Goal: Task Accomplishment & Management: Manage account settings

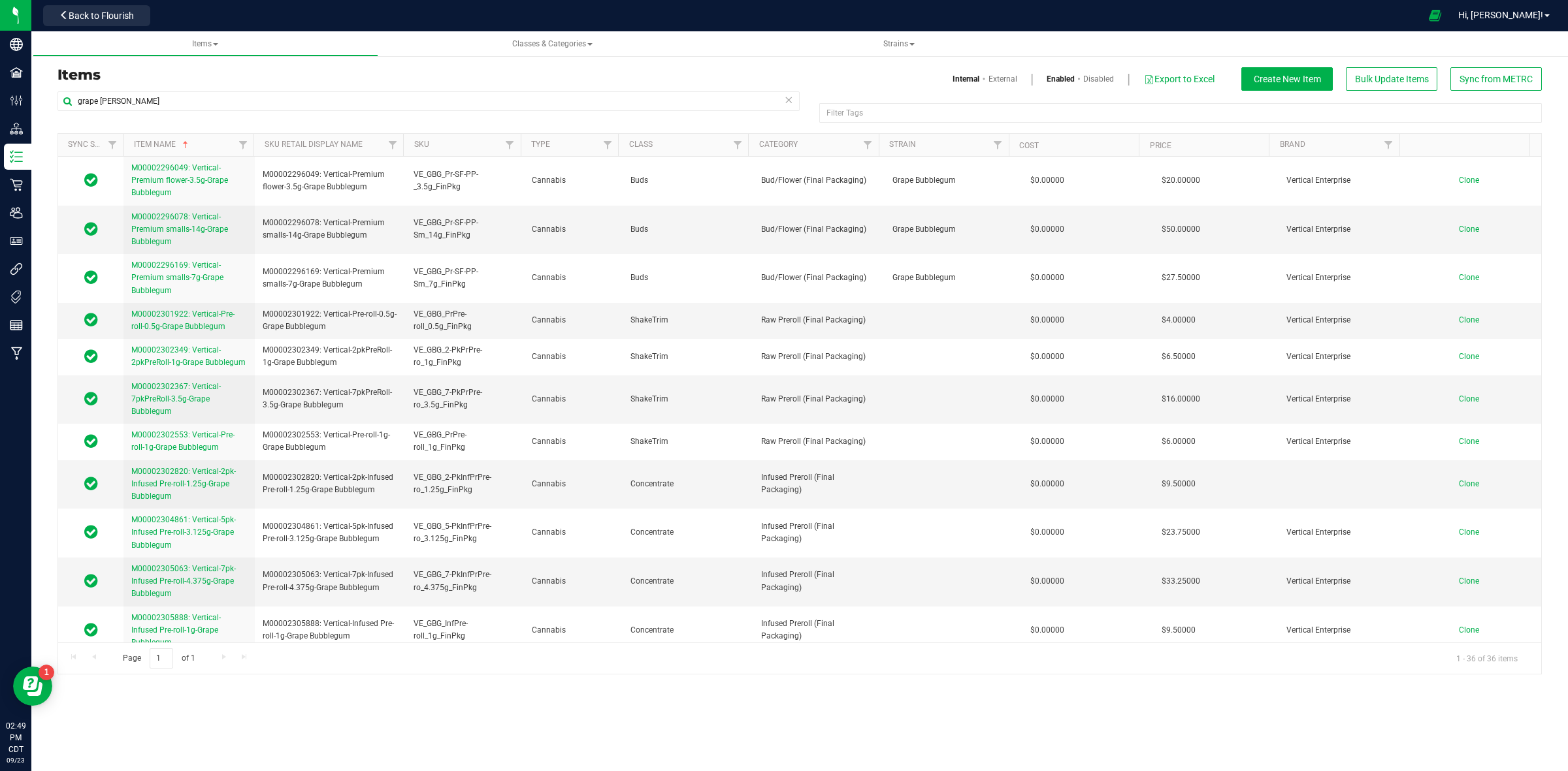
scroll to position [984, 0]
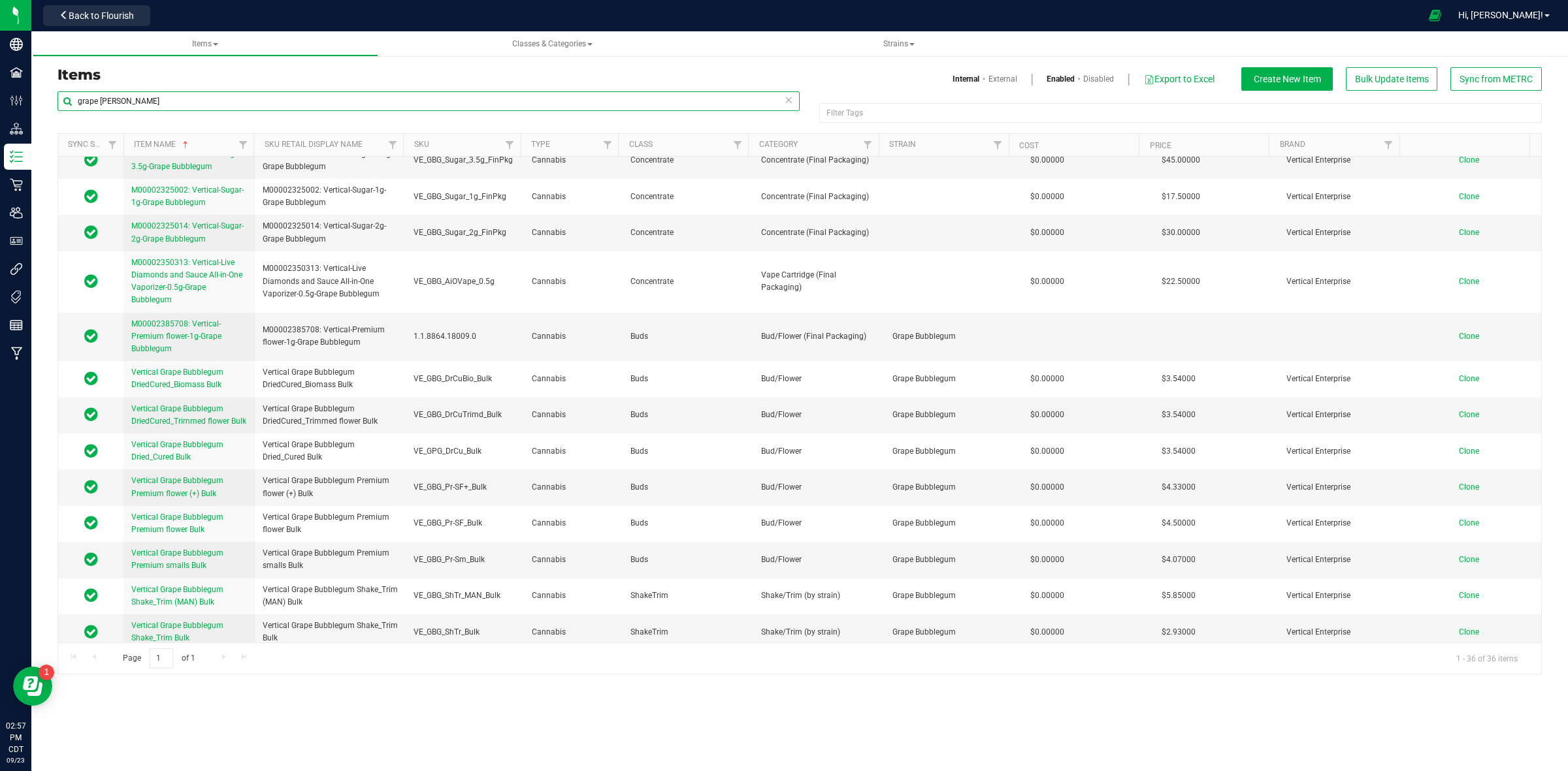
drag, startPoint x: 131, startPoint y: 102, endPoint x: 44, endPoint y: 86, distance: 88.5
click at [44, 86] on div "Items Internal External Enabled Disabled Export to Excel Create New Item Bulk U…" at bounding box center [799, 362] width 1536 height 649
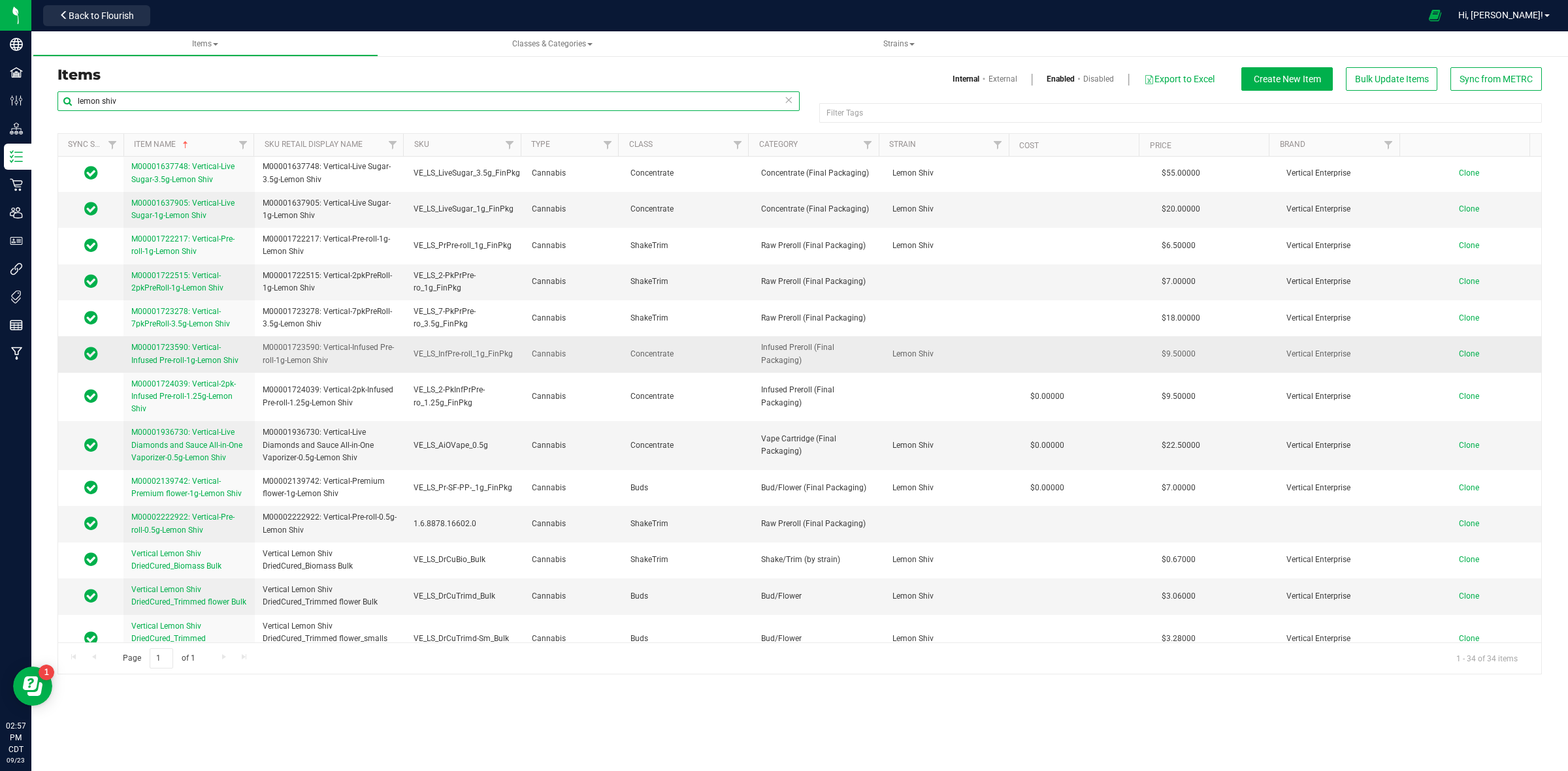
scroll to position [490, 0]
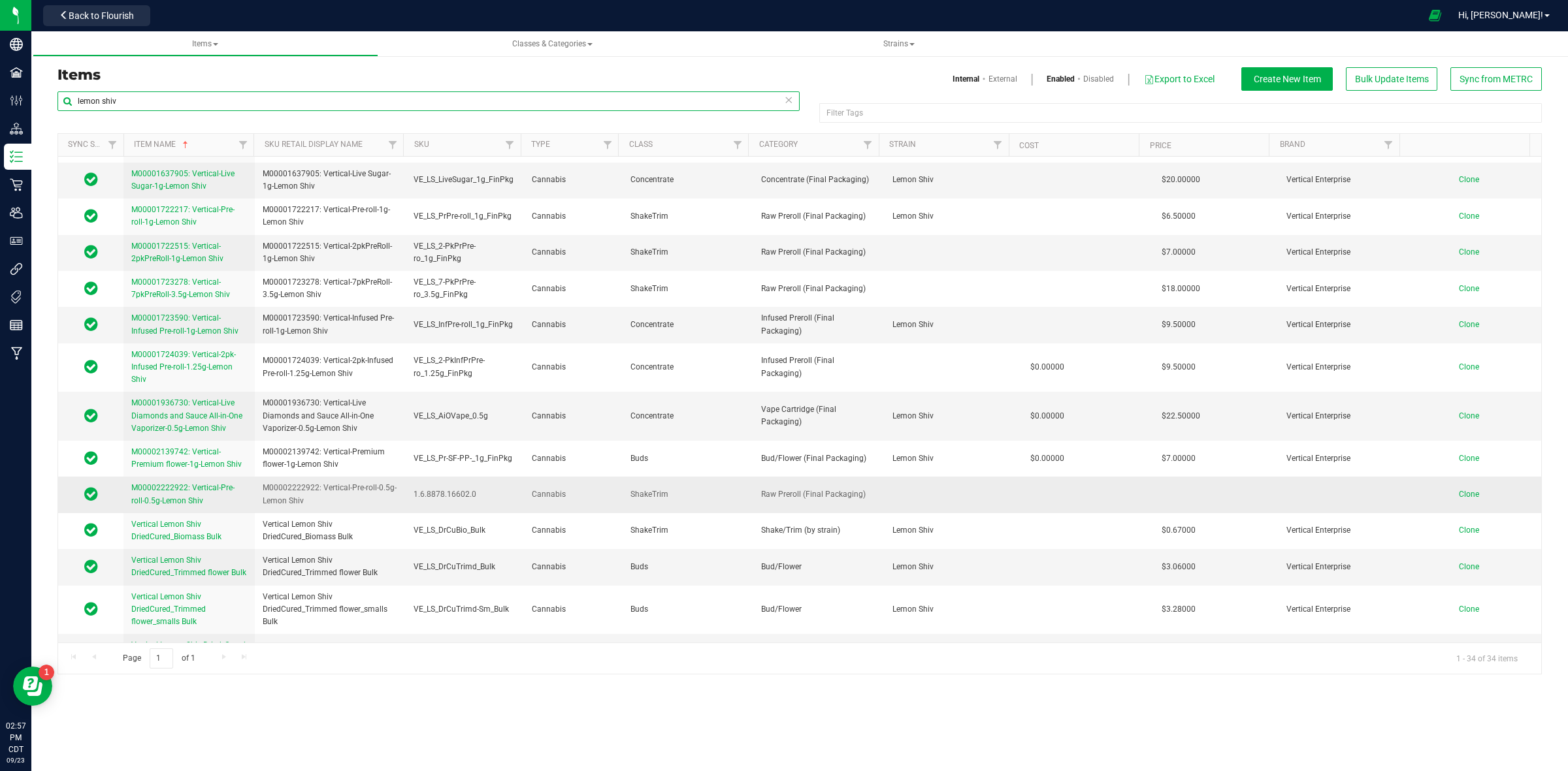
type input "lemon shiv"
drag, startPoint x: 321, startPoint y: 488, endPoint x: 392, endPoint y: 494, distance: 71.3
click at [392, 494] on span "M00002222922: Vertical-Pre-roll-0.5g-Lemon Shiv" at bounding box center [330, 494] width 135 height 25
drag, startPoint x: 376, startPoint y: 484, endPoint x: 188, endPoint y: 491, distance: 188.1
click at [188, 491] on span "M00002222922: Vertical-Pre-roll-0.5g-Lemon Shiv" at bounding box center [182, 494] width 103 height 22
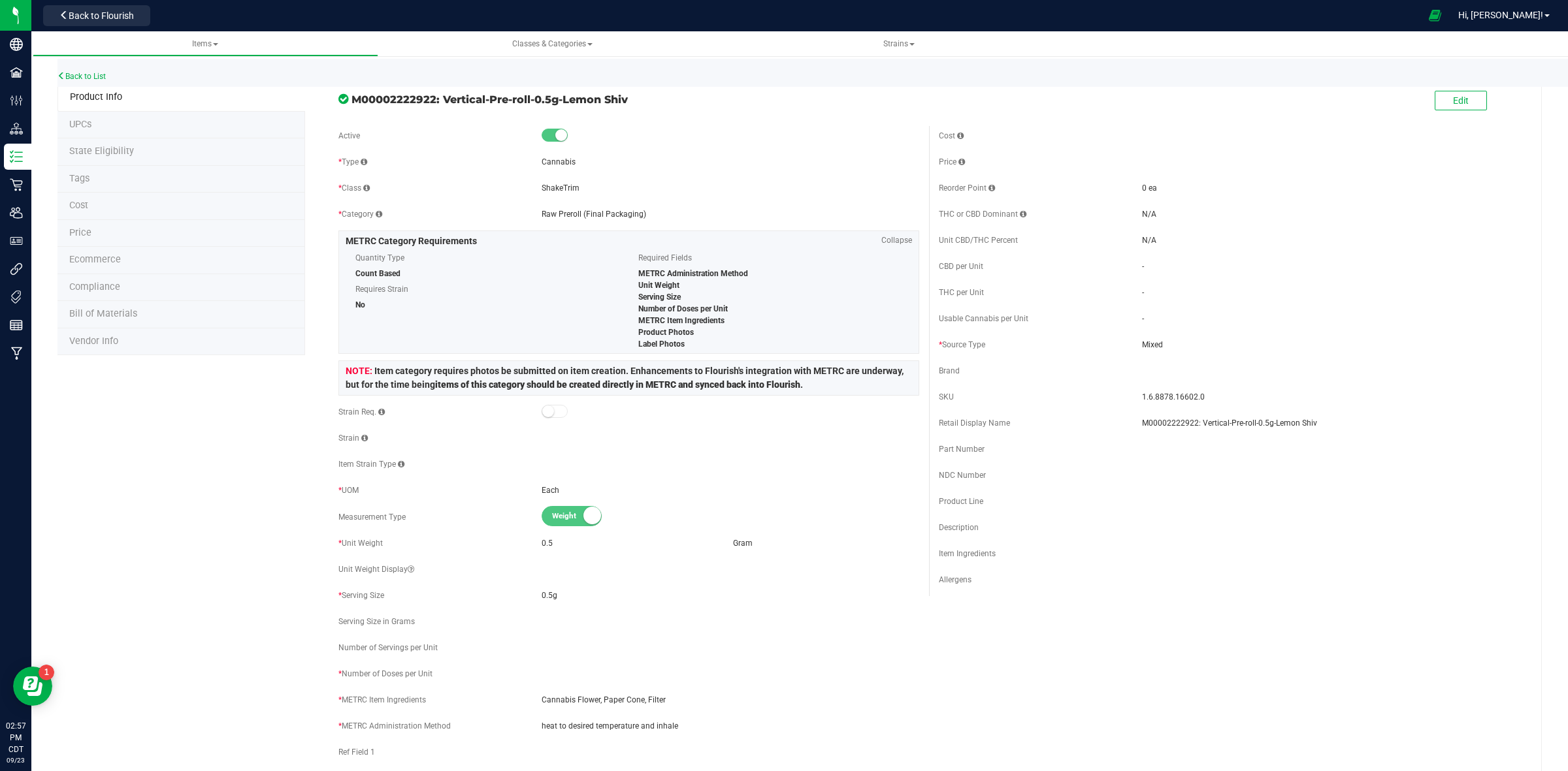
drag, startPoint x: 440, startPoint y: 101, endPoint x: 554, endPoint y: 104, distance: 114.0
click at [554, 104] on span "M00002222922: Vertical-Pre-roll-0.5g-Lemon Shiv" at bounding box center [635, 99] width 568 height 16
copy span "Vertical-Pre-roll-0.5g"
click at [1465, 103] on button "Edit" at bounding box center [1461, 100] width 52 height 20
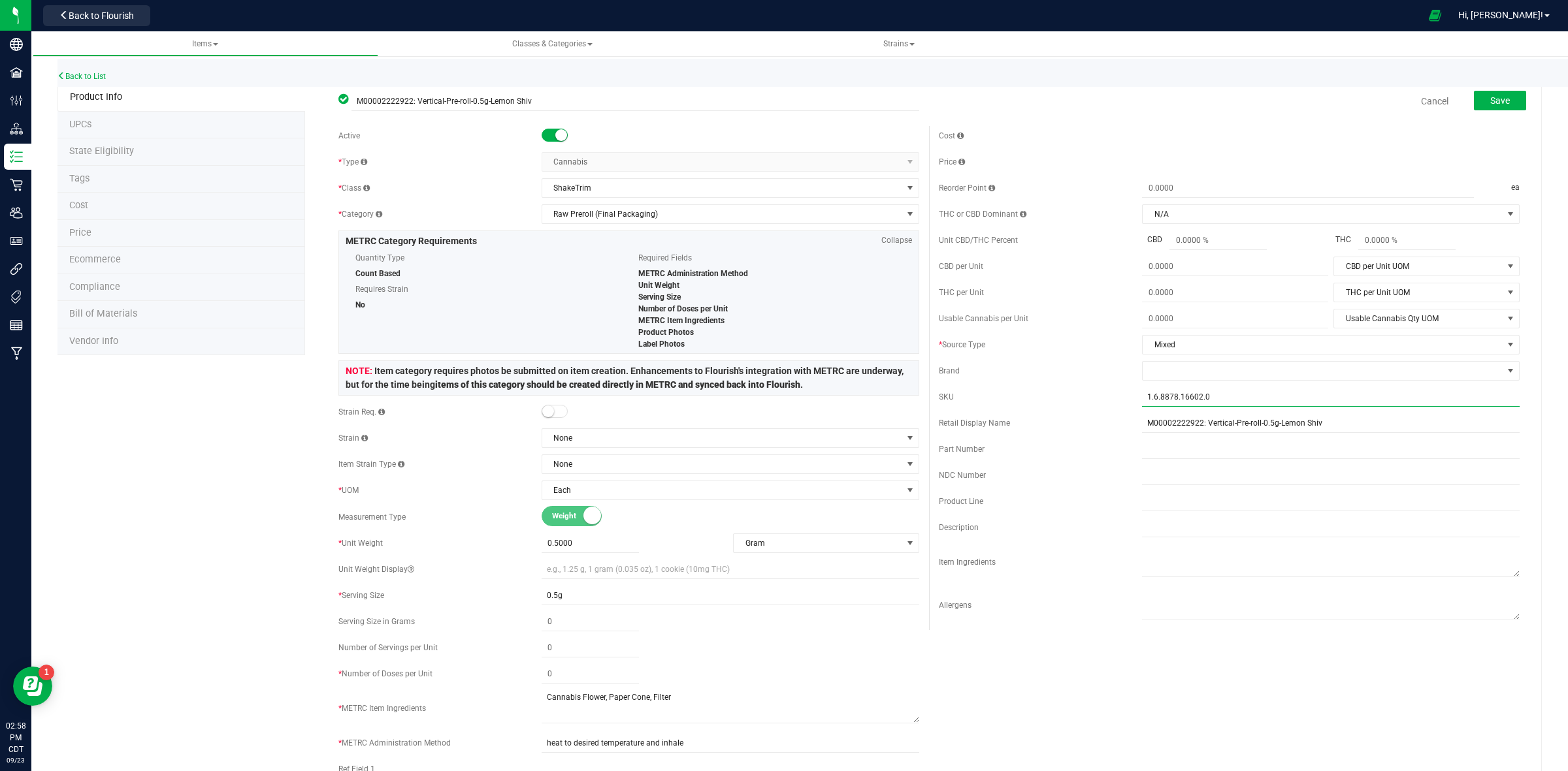
drag, startPoint x: 1209, startPoint y: 402, endPoint x: 1138, endPoint y: 395, distance: 71.3
click at [1142, 395] on input "1.6.8878.16602.0" at bounding box center [1331, 396] width 378 height 20
paste input "VE_BCUP_PrPre-roll_0.5g_FinPkg"
click at [1168, 399] on input "VE_BCUP_PrPre-roll_0.5g_FinPkg" at bounding box center [1331, 396] width 378 height 20
click at [1171, 399] on input "VE_BCUP_PrPre-roll_0.5g_FinPkg" at bounding box center [1331, 396] width 378 height 20
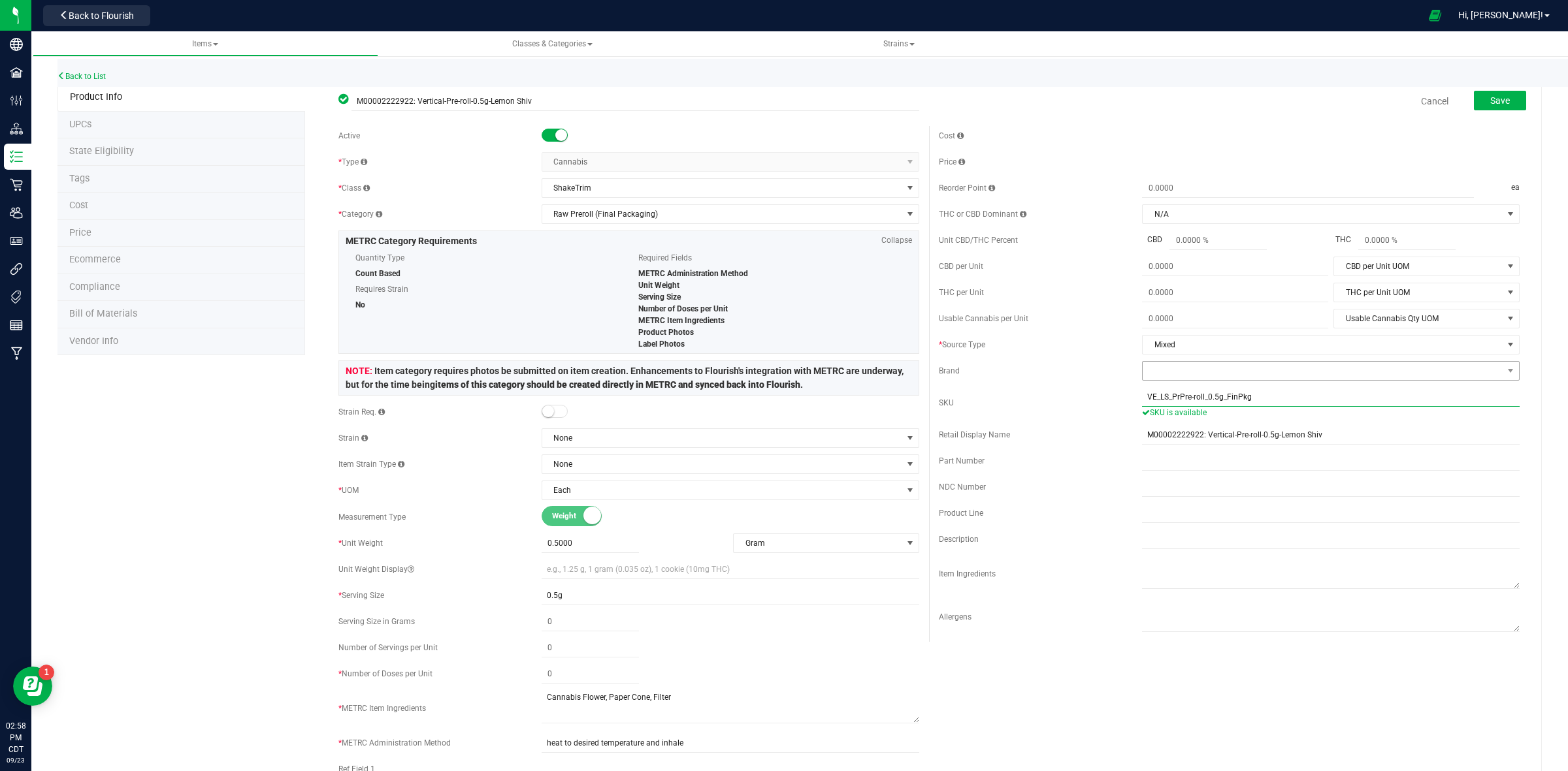
type input "VE_LS_PrPre-roll_0.5g_FinPkg"
click at [1168, 380] on span at bounding box center [1322, 370] width 360 height 18
click at [1172, 500] on li "Vertical Enterprise" at bounding box center [1319, 495] width 373 height 22
click at [1142, 521] on input "text" at bounding box center [1331, 513] width 378 height 20
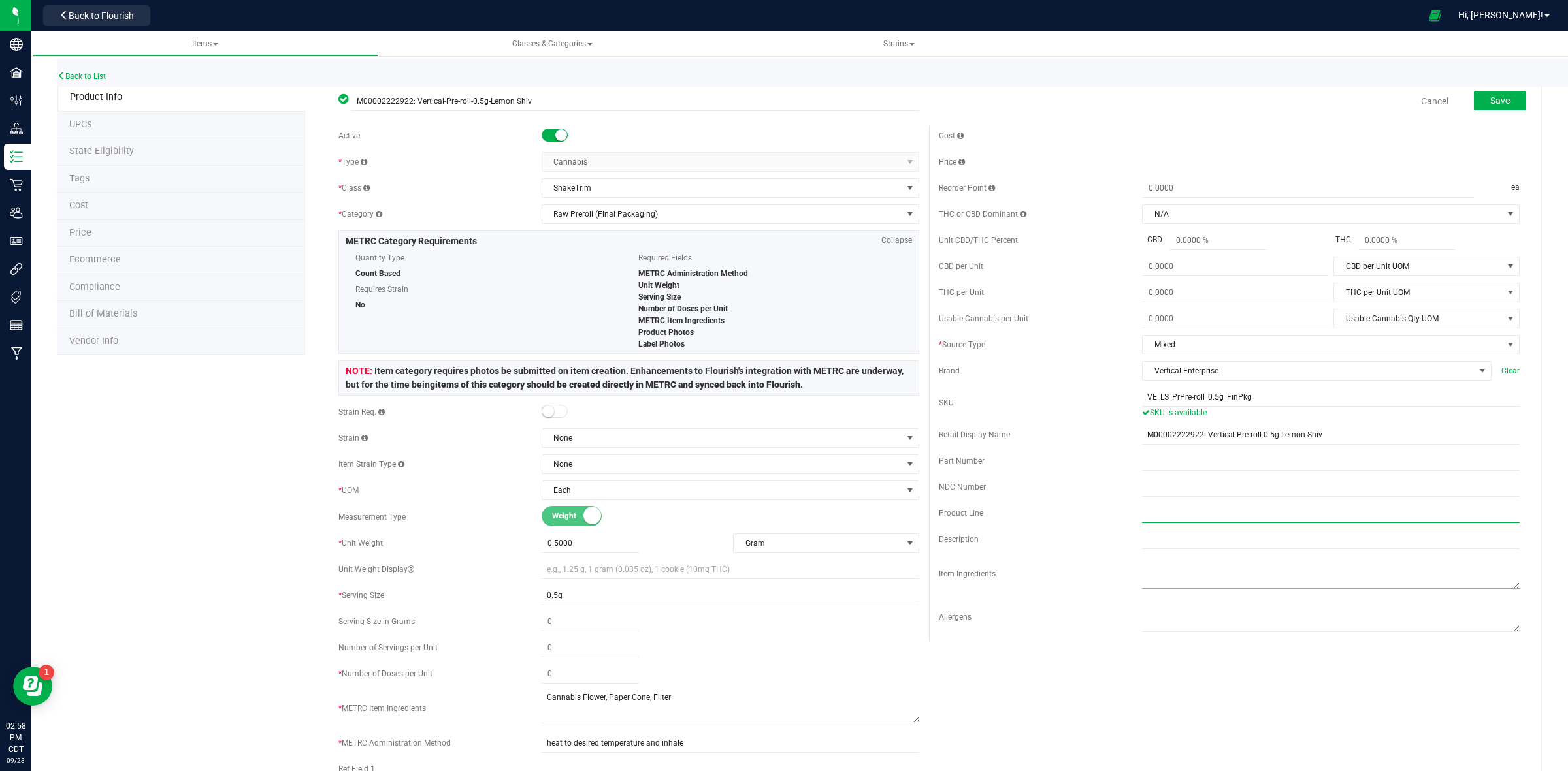
paste input ".5g Pre-Roll-Single"
click at [1142, 520] on input ".5g Pre-Roll-Single" at bounding box center [1331, 513] width 378 height 20
click at [1142, 516] on input ".5g Pre-Roll-Single" at bounding box center [1331, 513] width 378 height 20
type input ".5g Pre-Roll-Single"
click at [648, 436] on span "None" at bounding box center [721, 438] width 360 height 18
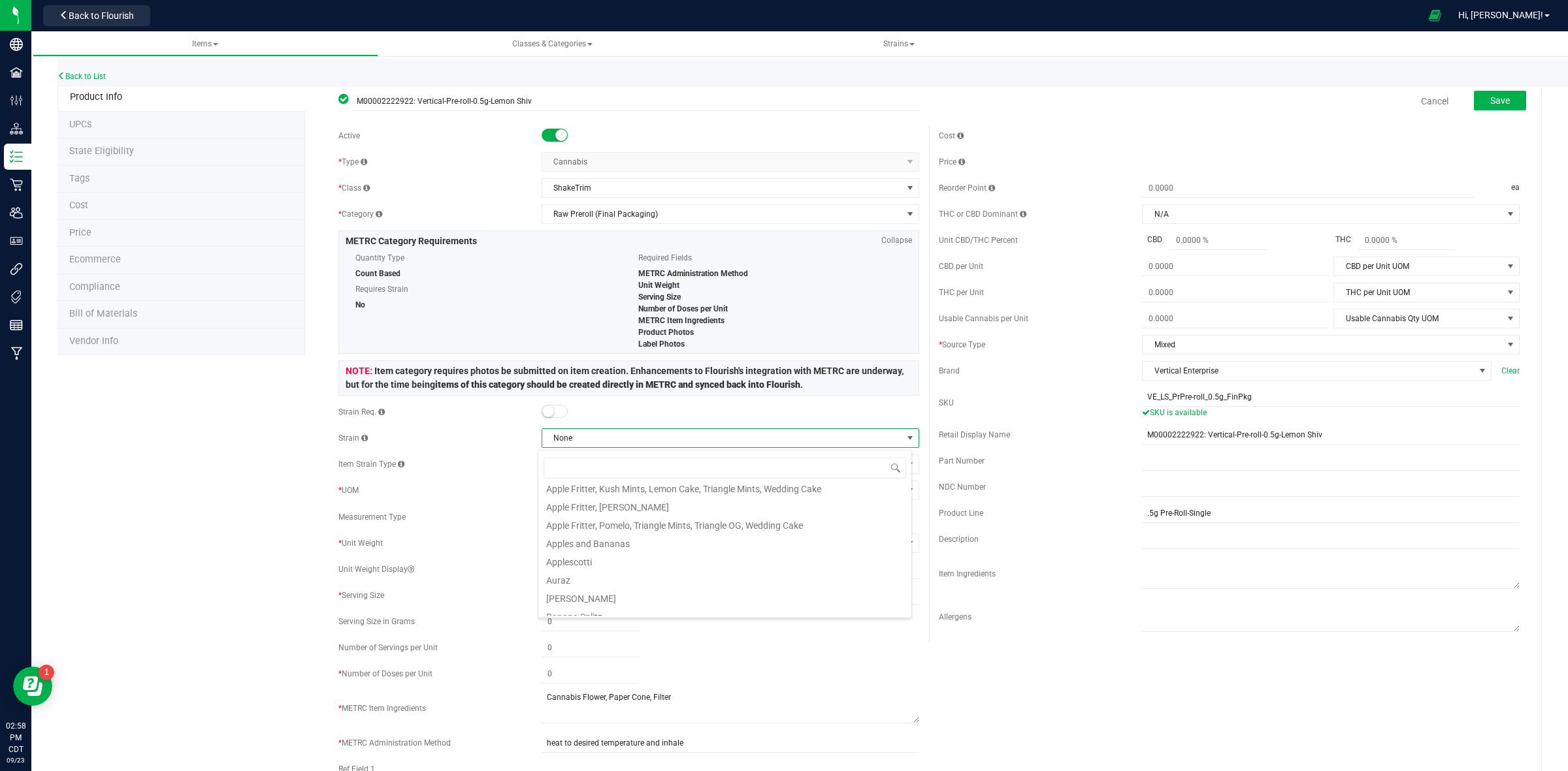
scroll to position [408, 0]
drag, startPoint x: 768, startPoint y: 396, endPoint x: 762, endPoint y: 401, distance: 7.8
click at [768, 396] on div "Item category requires photos be submitted on item creation. Enhancements to Fl…" at bounding box center [629, 378] width 581 height 35
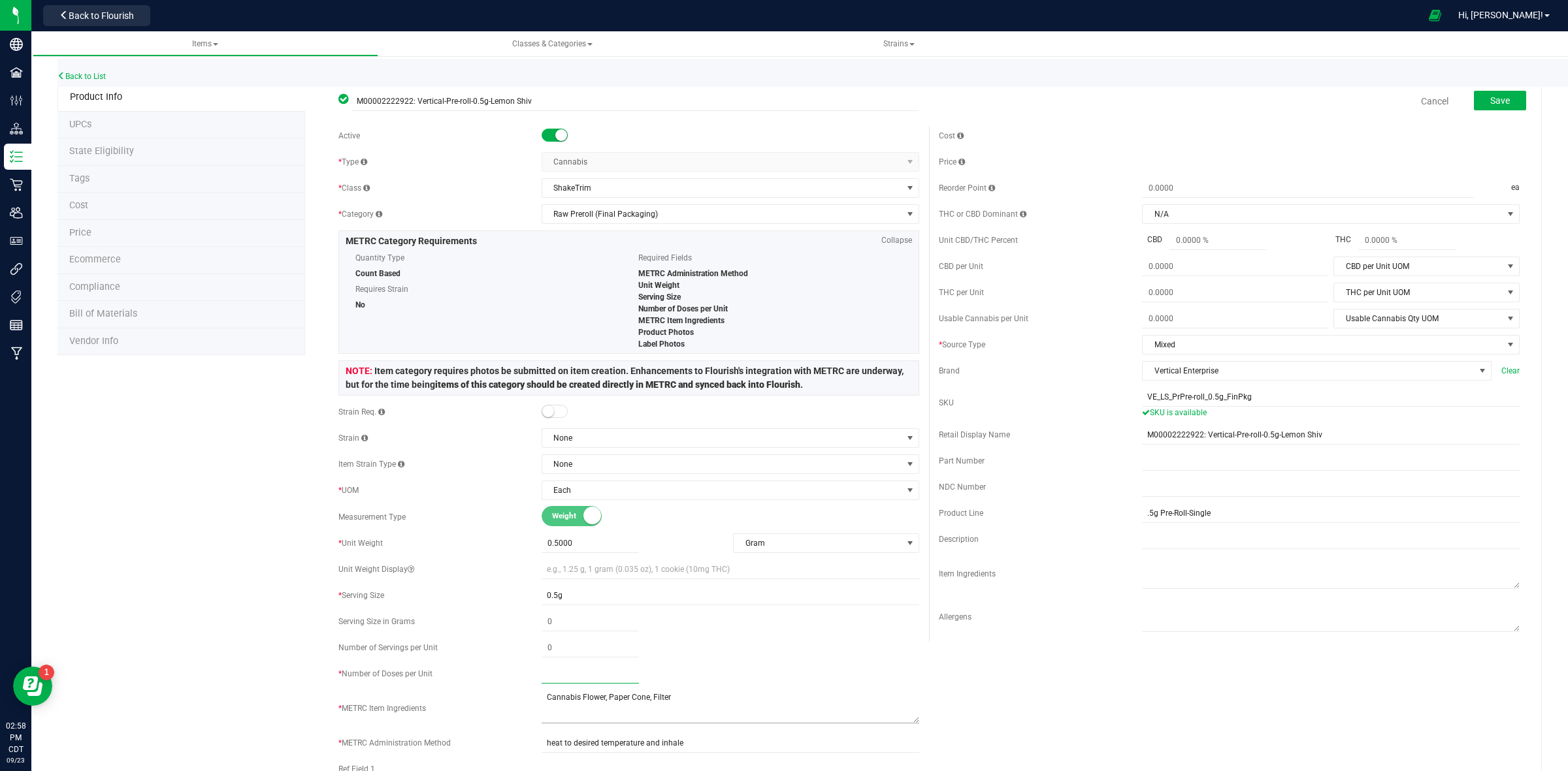
drag, startPoint x: 542, startPoint y: 676, endPoint x: 560, endPoint y: 699, distance: 29.2
click at [535, 676] on div "* Number of Doses per Unit" at bounding box center [629, 673] width 581 height 20
type input "2"
click at [637, 440] on span "None" at bounding box center [721, 438] width 360 height 18
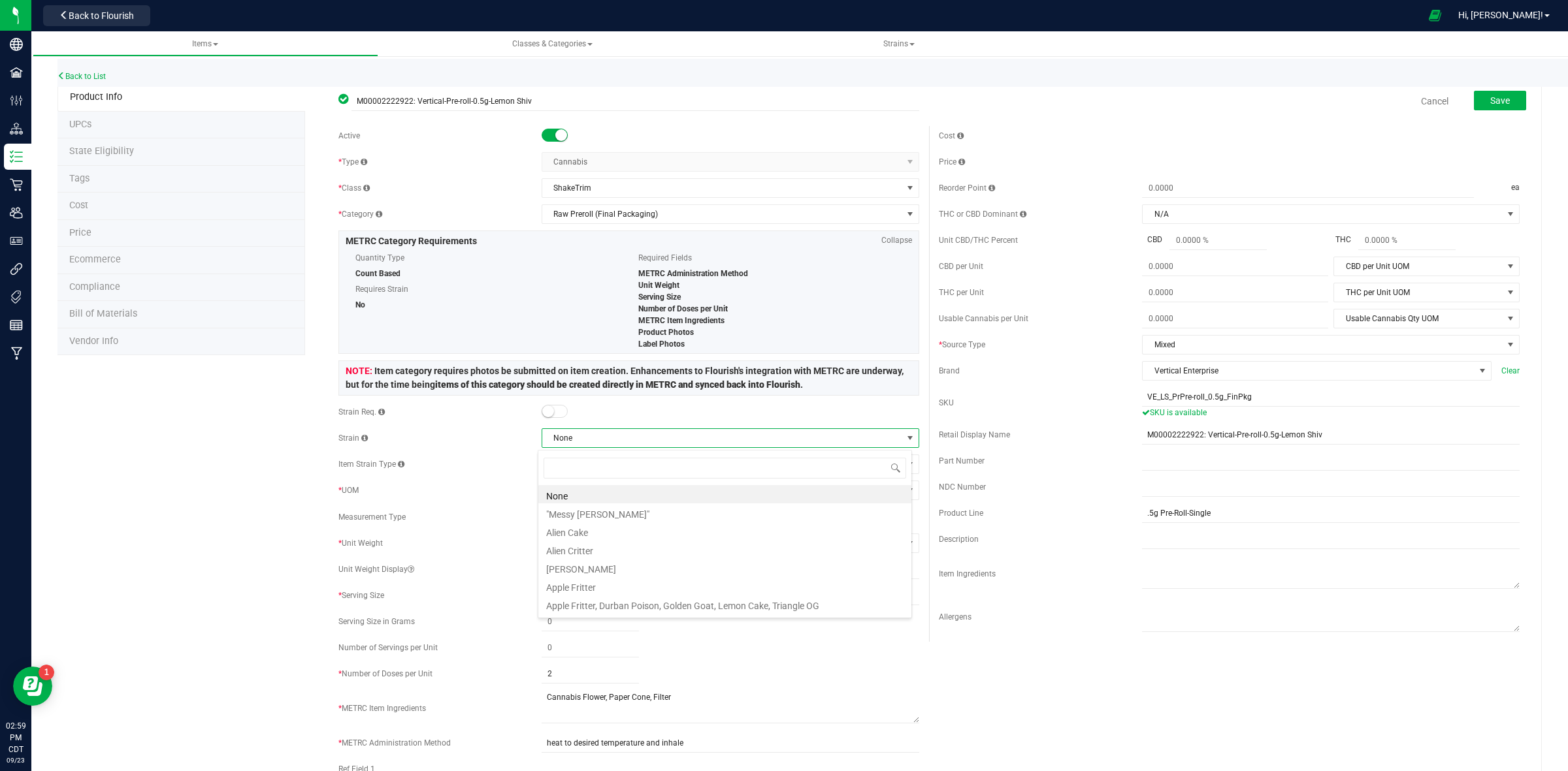
scroll to position [20, 373]
type input "lemon"
click at [604, 589] on li "Lemon Shiv" at bounding box center [724, 588] width 373 height 18
click at [1490, 105] on span "Save" at bounding box center [1499, 101] width 20 height 10
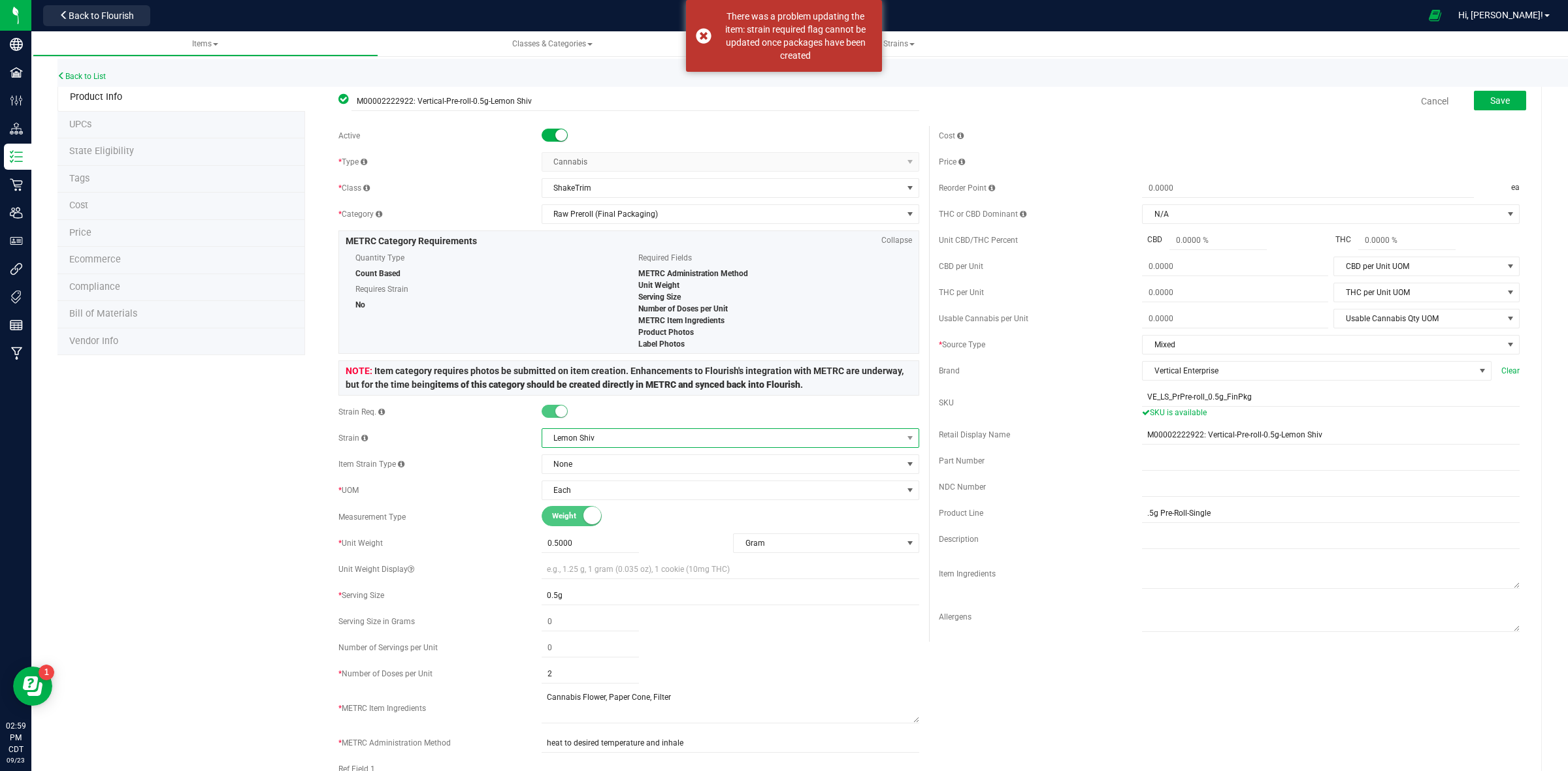
click at [604, 440] on span "Lemon Shiv" at bounding box center [721, 438] width 360 height 18
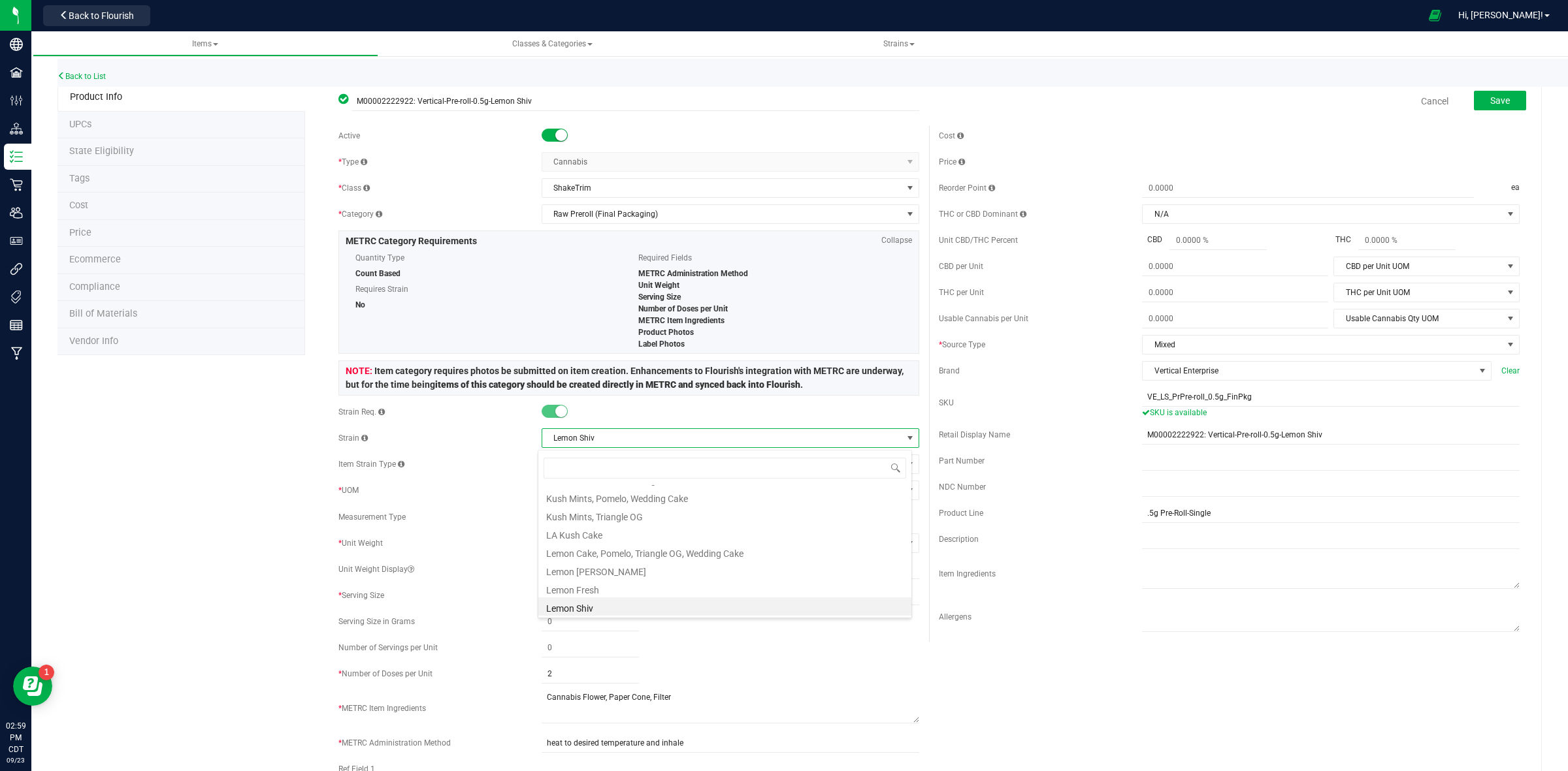
click at [606, 436] on span "Lemon Shiv" at bounding box center [721, 438] width 360 height 18
click at [567, 493] on li "None" at bounding box center [724, 494] width 373 height 18
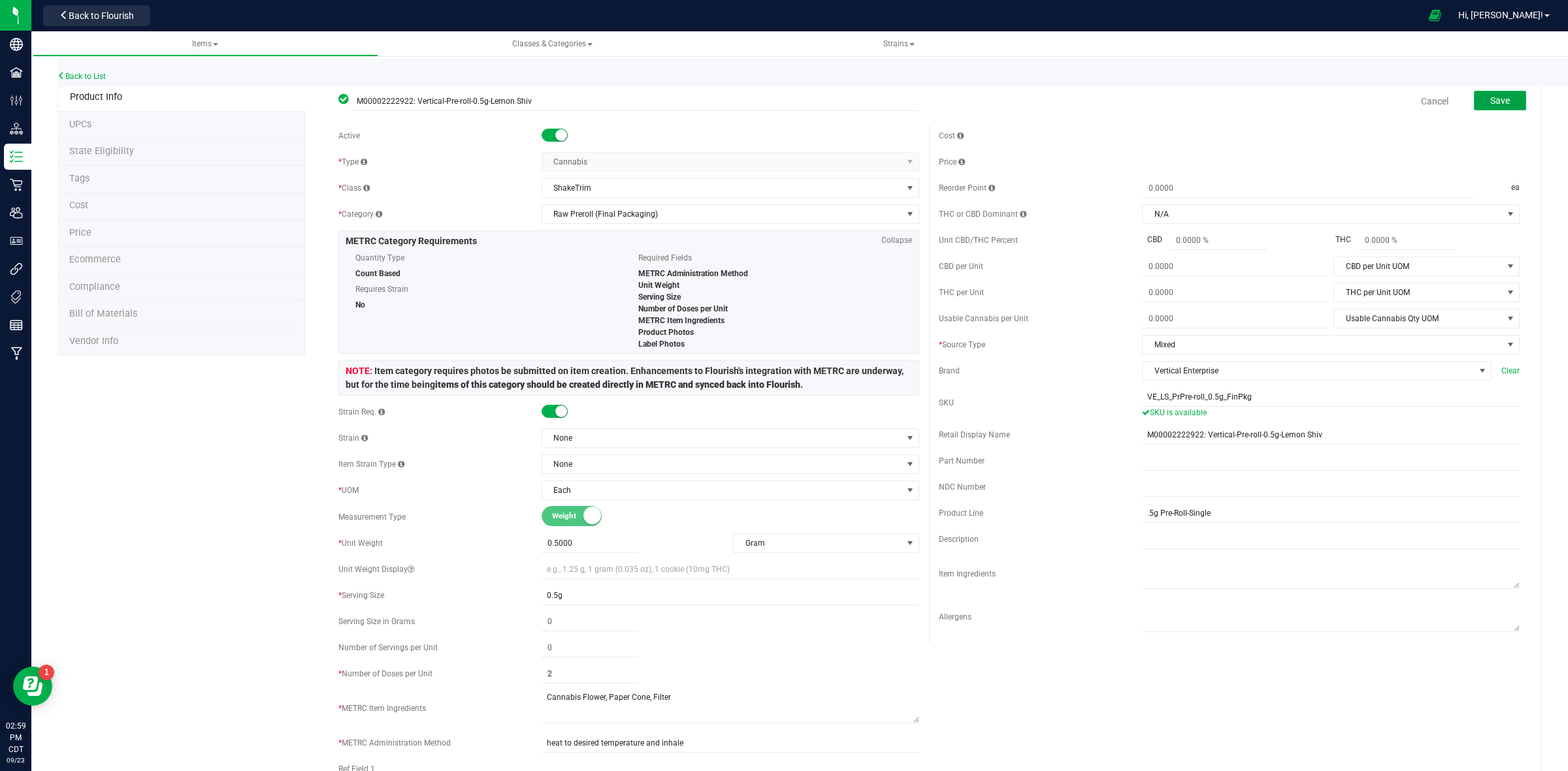
click at [1490, 101] on span "Save" at bounding box center [1499, 101] width 20 height 10
click at [771, 440] on span "None" at bounding box center [721, 438] width 360 height 18
click at [533, 102] on input "M00002222922: Vertical-Pre-roll-0.5g-Lemon Shiv" at bounding box center [635, 101] width 568 height 20
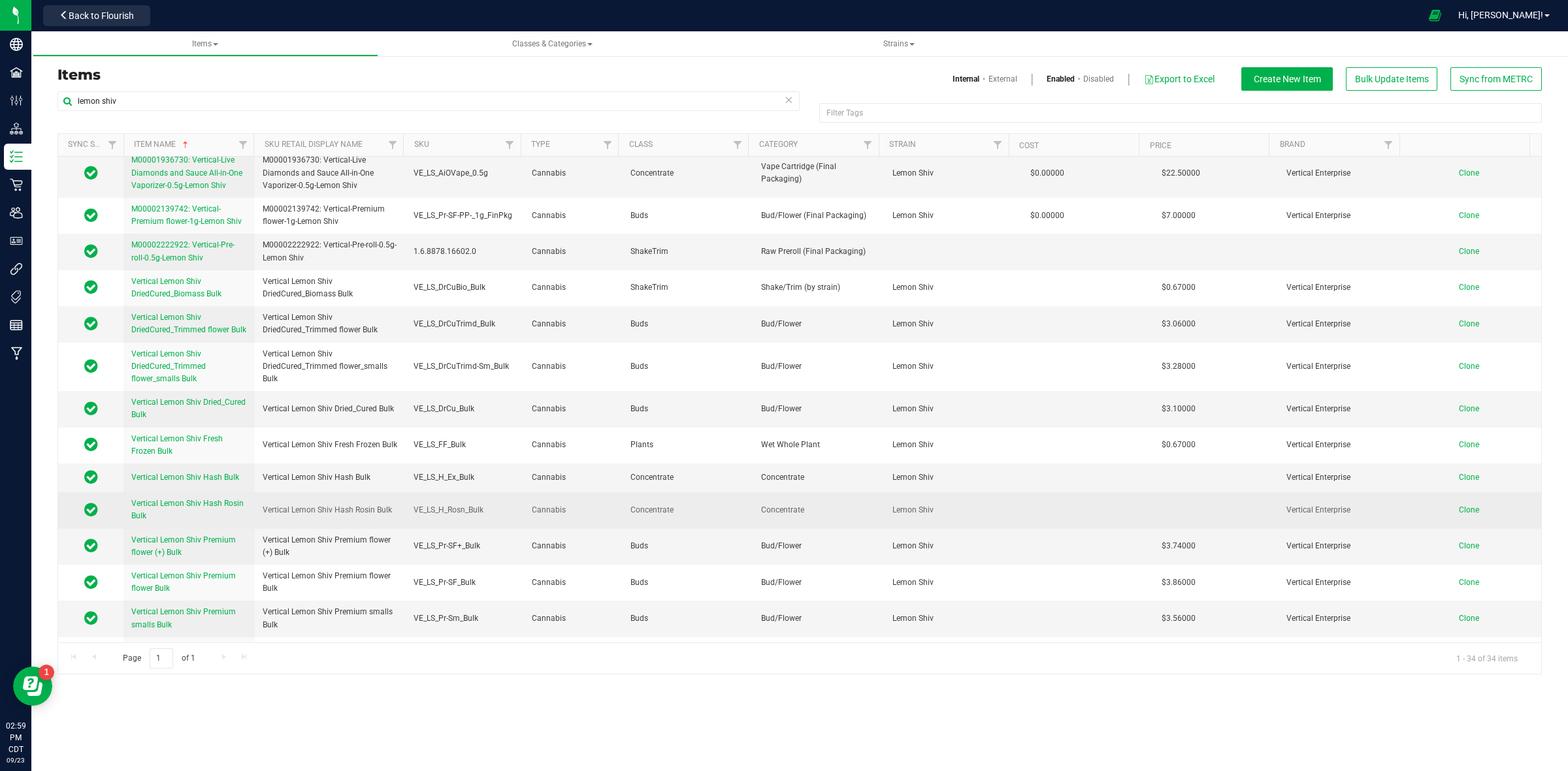
scroll to position [639, 0]
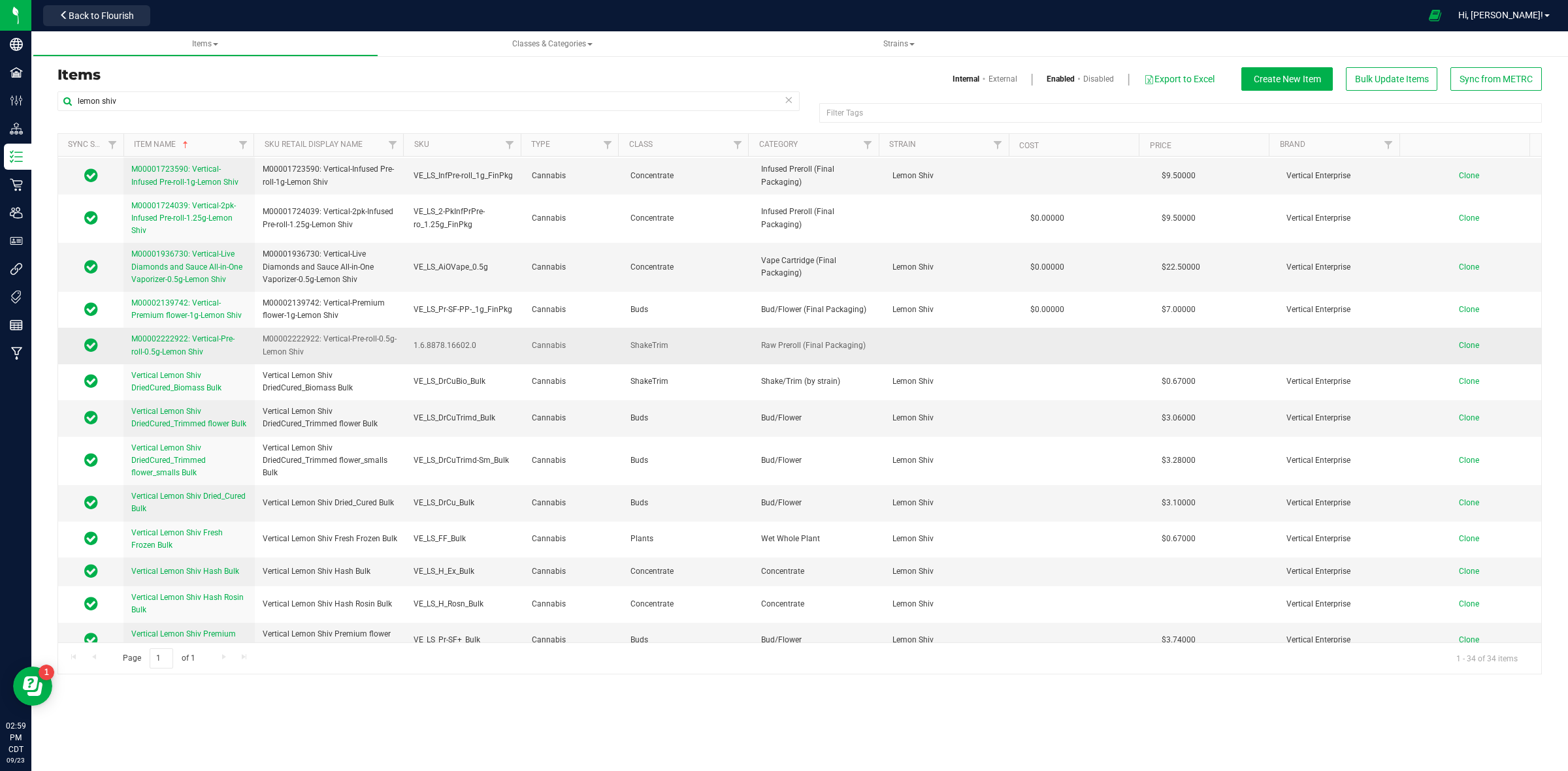
click at [187, 346] on span "M00002222922: Vertical-Pre-roll-0.5g-Lemon Shiv" at bounding box center [182, 345] width 103 height 22
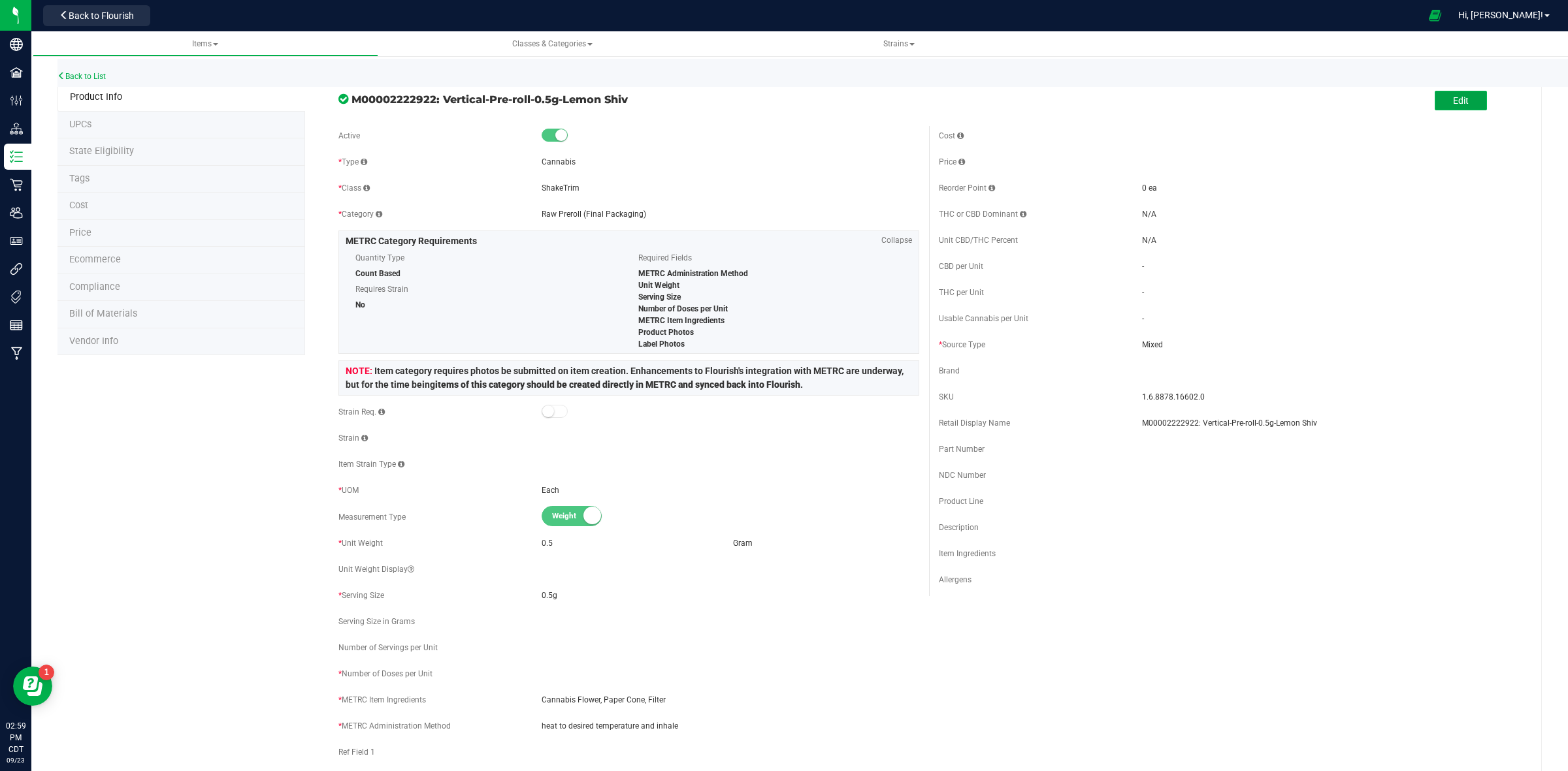
click at [1453, 102] on span "Edit" at bounding box center [1461, 101] width 16 height 10
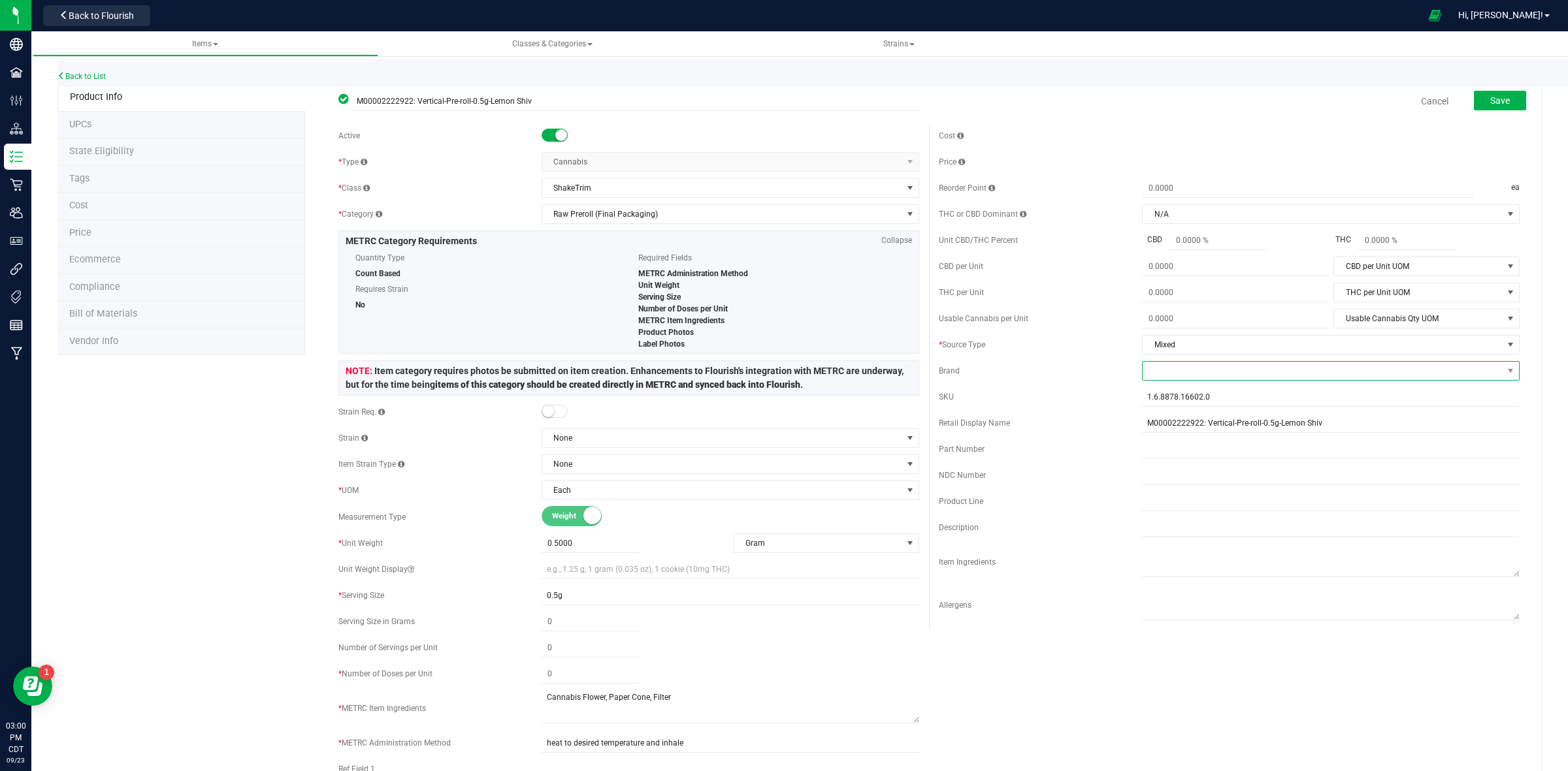
click at [1187, 376] on span at bounding box center [1322, 370] width 360 height 18
click at [1182, 496] on li "Vertical Enterprise" at bounding box center [1319, 495] width 373 height 22
click at [1190, 399] on input "1.6.8878.16602.0" at bounding box center [1331, 396] width 378 height 20
drag, startPoint x: 1203, startPoint y: 393, endPoint x: 1072, endPoint y: 375, distance: 132.2
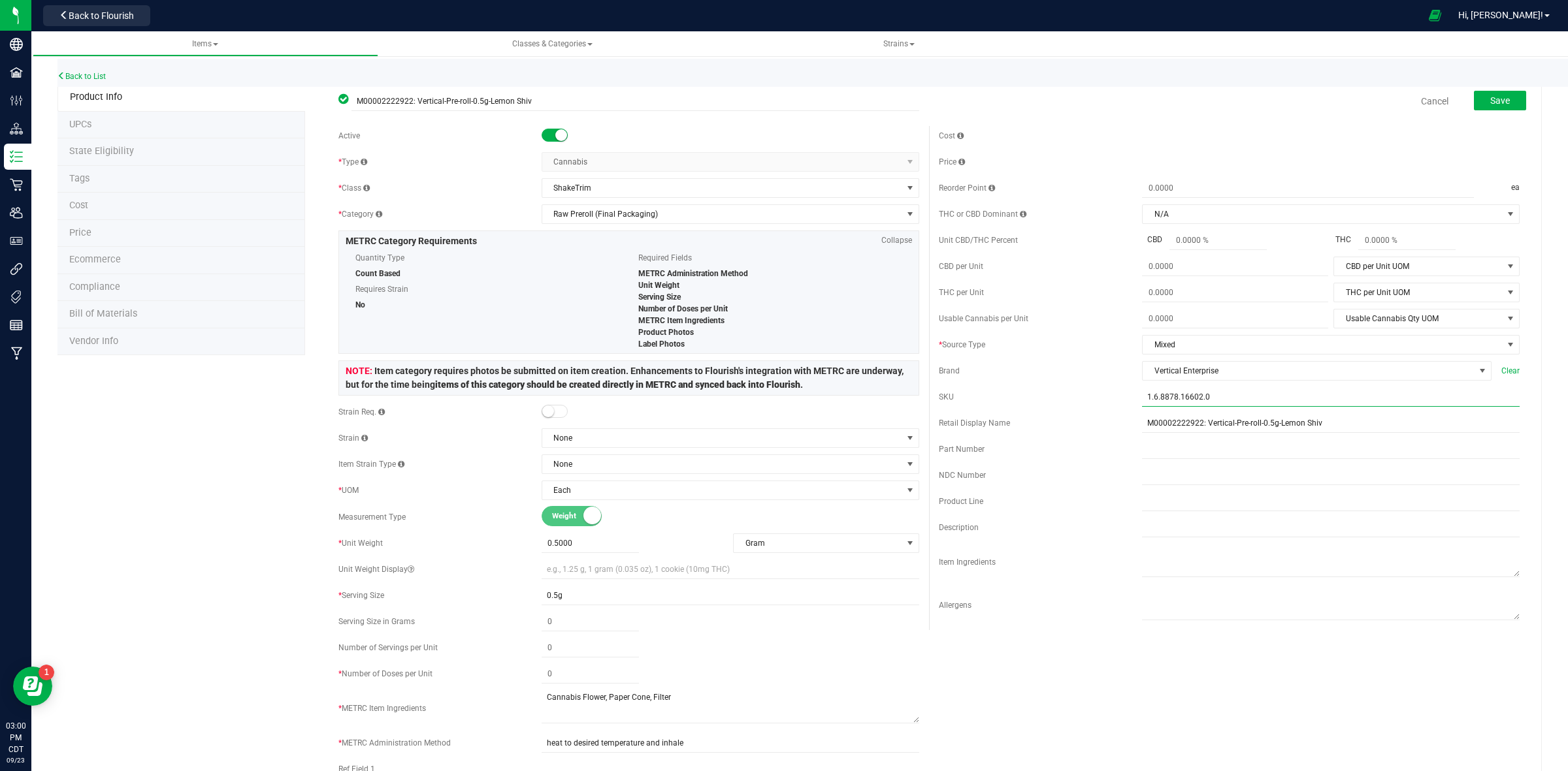
click at [1072, 375] on div "Cost Price Reorder Point ea THC or CBD Dominant" at bounding box center [1229, 378] width 601 height 504
click at [1142, 507] on input "text" at bounding box center [1331, 501] width 378 height 20
paste input ".5g Pre-Roll-Single"
type input ".5g Pre-Roll-Single"
click at [548, 683] on span at bounding box center [590, 674] width 98 height 19
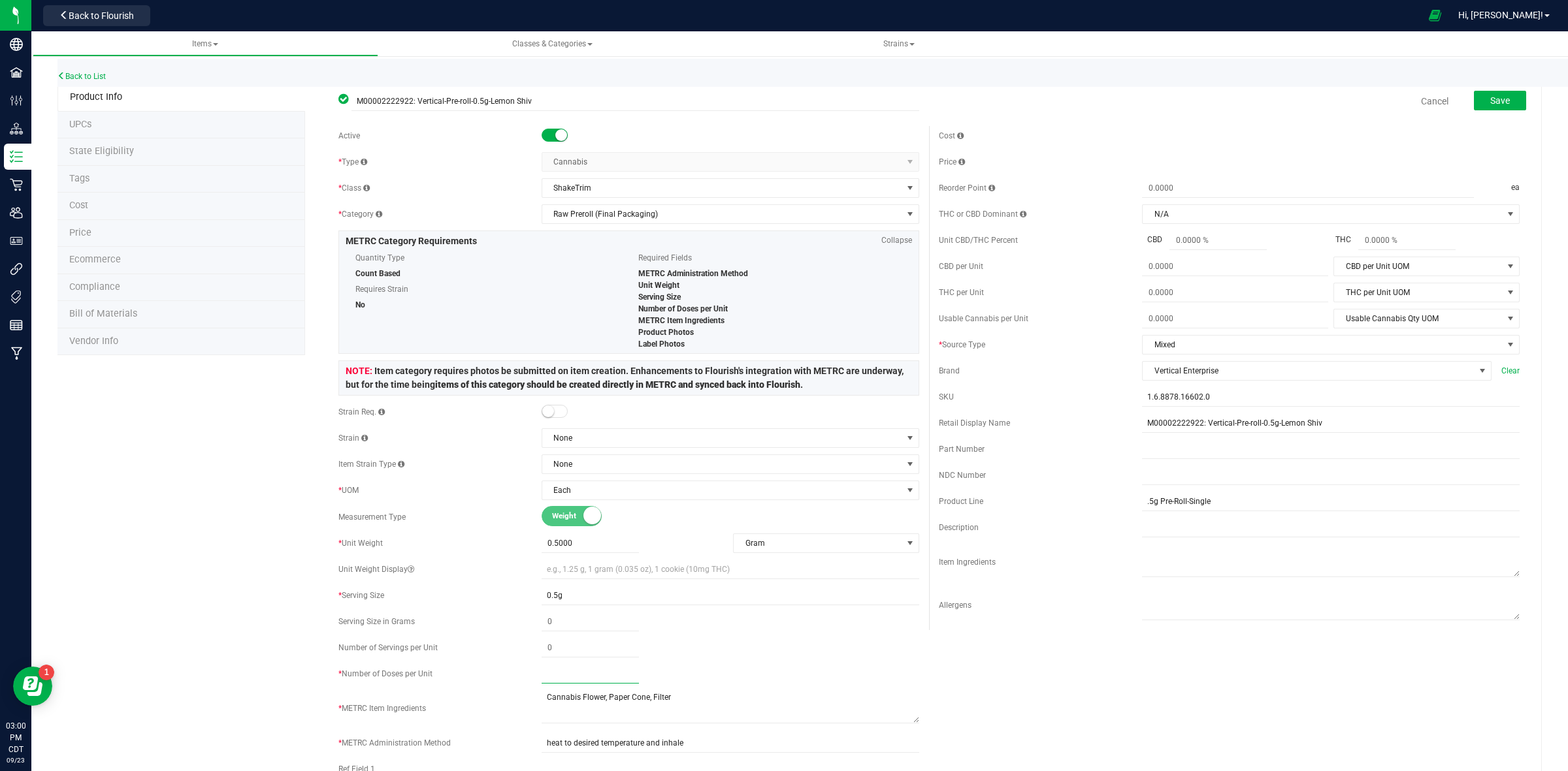
type input "2"
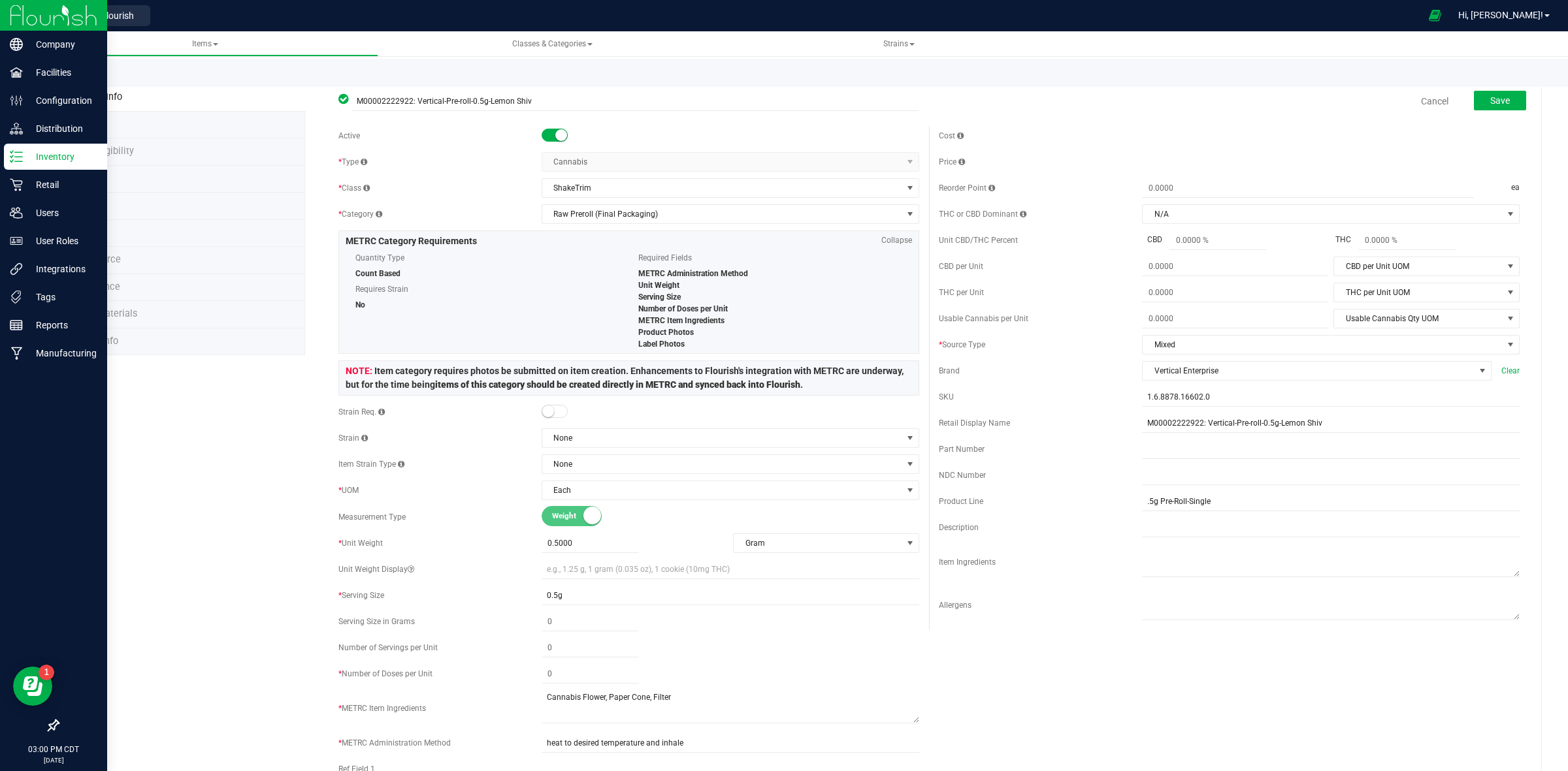
type input "2"
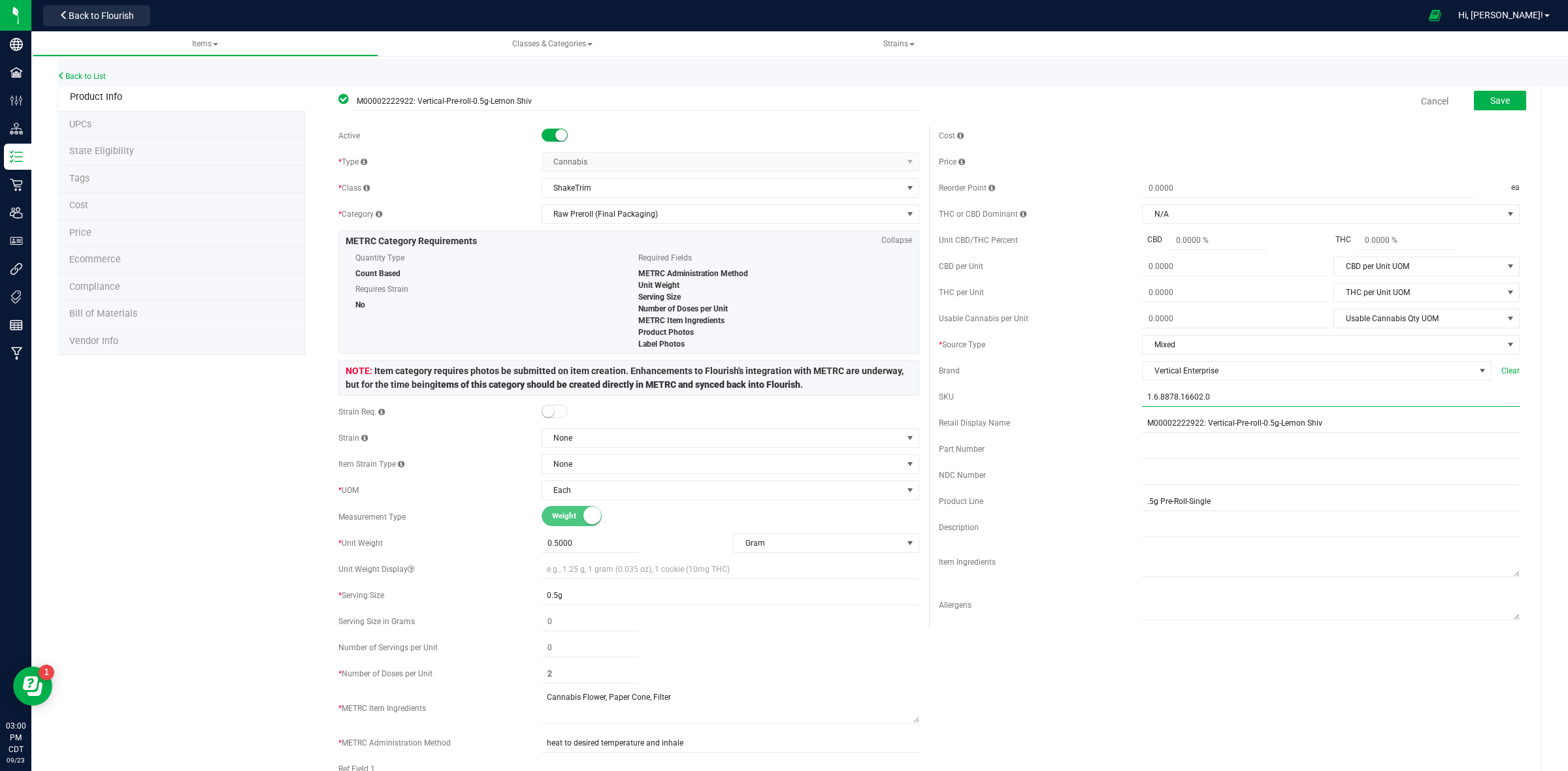
drag, startPoint x: 1200, startPoint y: 396, endPoint x: 1133, endPoint y: 402, distance: 67.3
click at [1142, 402] on input "1.6.8878.16602.0" at bounding box center [1331, 396] width 378 height 20
paste input "VE_BCUP_PrPre-roll_0.5g_FinPkg"
drag, startPoint x: 1139, startPoint y: 399, endPoint x: 1153, endPoint y: 409, distance: 17.2
click at [1142, 400] on input "VE_BCUP_PrPre-roll_0.5g_FinPkg" at bounding box center [1331, 396] width 378 height 20
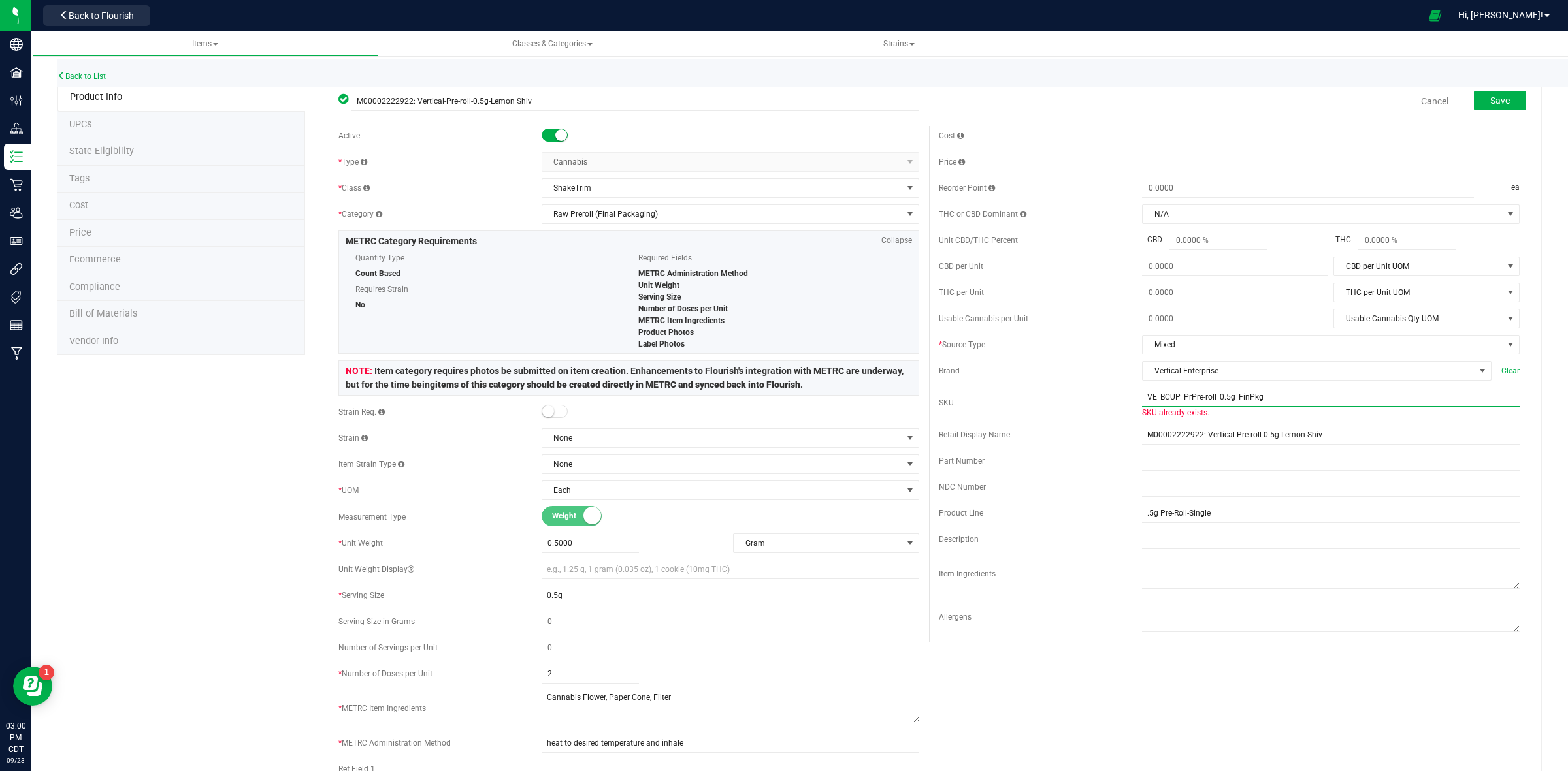
click at [1170, 403] on input "VE_BCUP_PrPre-roll_0.5g_FinPkg" at bounding box center [1331, 396] width 378 height 20
click at [1249, 406] on input "VE_LS_PrPre-roll_0.5g_FinPkg" at bounding box center [1331, 396] width 378 height 20
type input "VE_LS_PrPre-roll_0.5g_FinPkg"
drag, startPoint x: 1336, startPoint y: 436, endPoint x: 1314, endPoint y: 467, distance: 38.0
click at [1336, 438] on input "M00002222922: Vertical-Pre-roll-0.5g-Lemon Shiv" at bounding box center [1331, 435] width 378 height 20
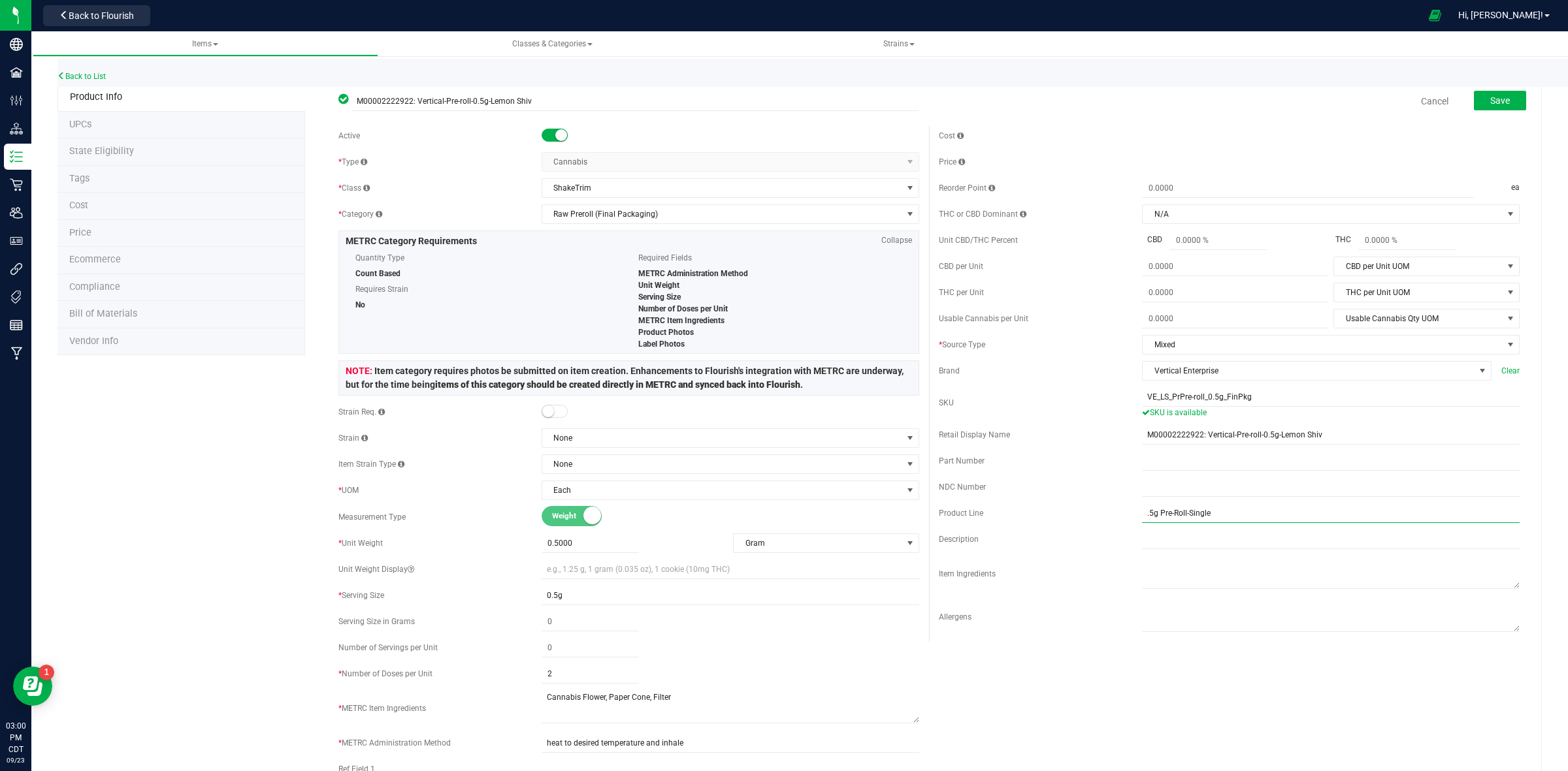
click at [1211, 518] on input ".5g Pre-Roll-Single" at bounding box center [1331, 513] width 378 height 20
click at [1490, 98] on span "Save" at bounding box center [1499, 101] width 20 height 10
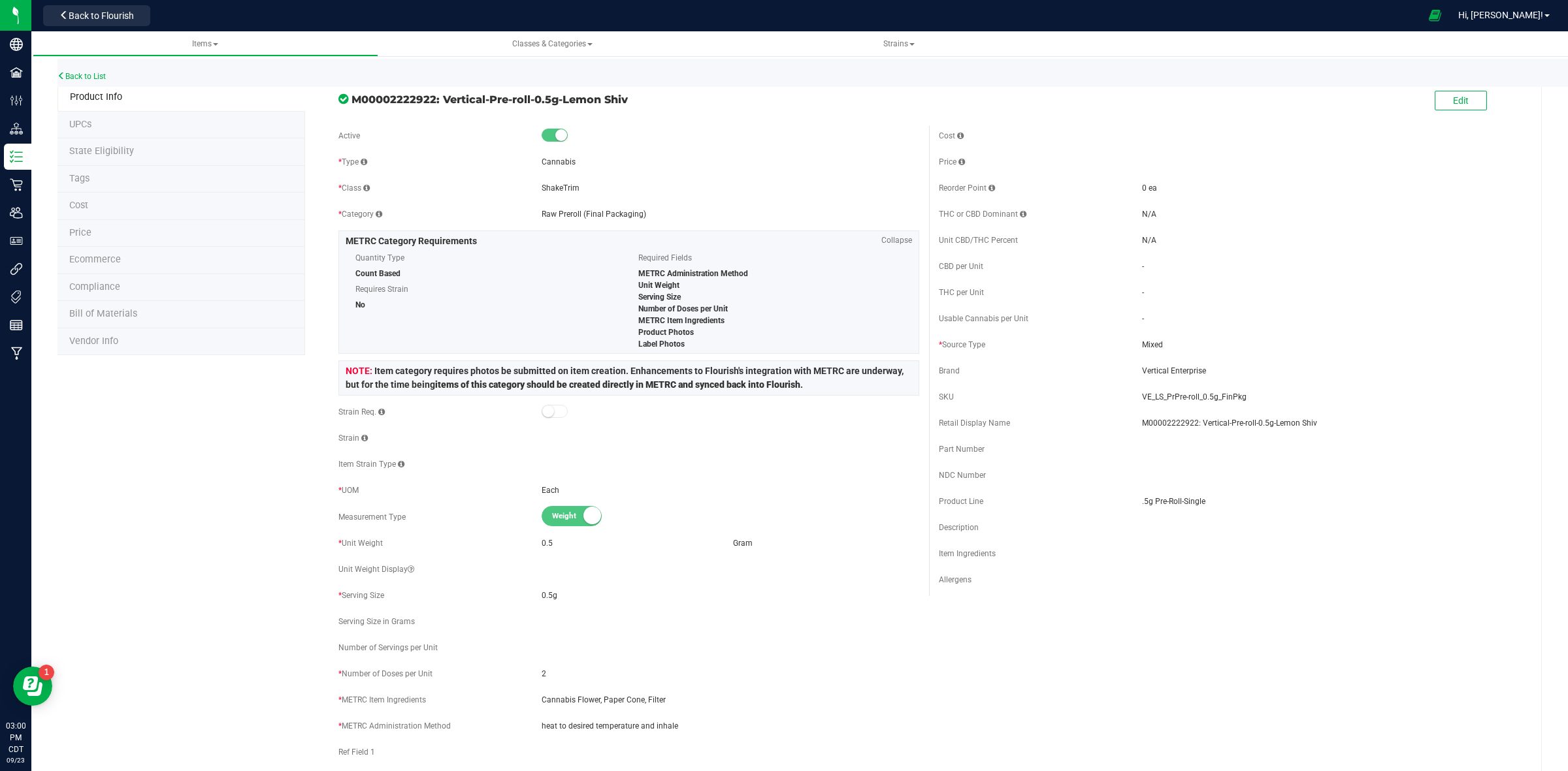
click at [85, 236] on span "Price" at bounding box center [80, 232] width 22 height 11
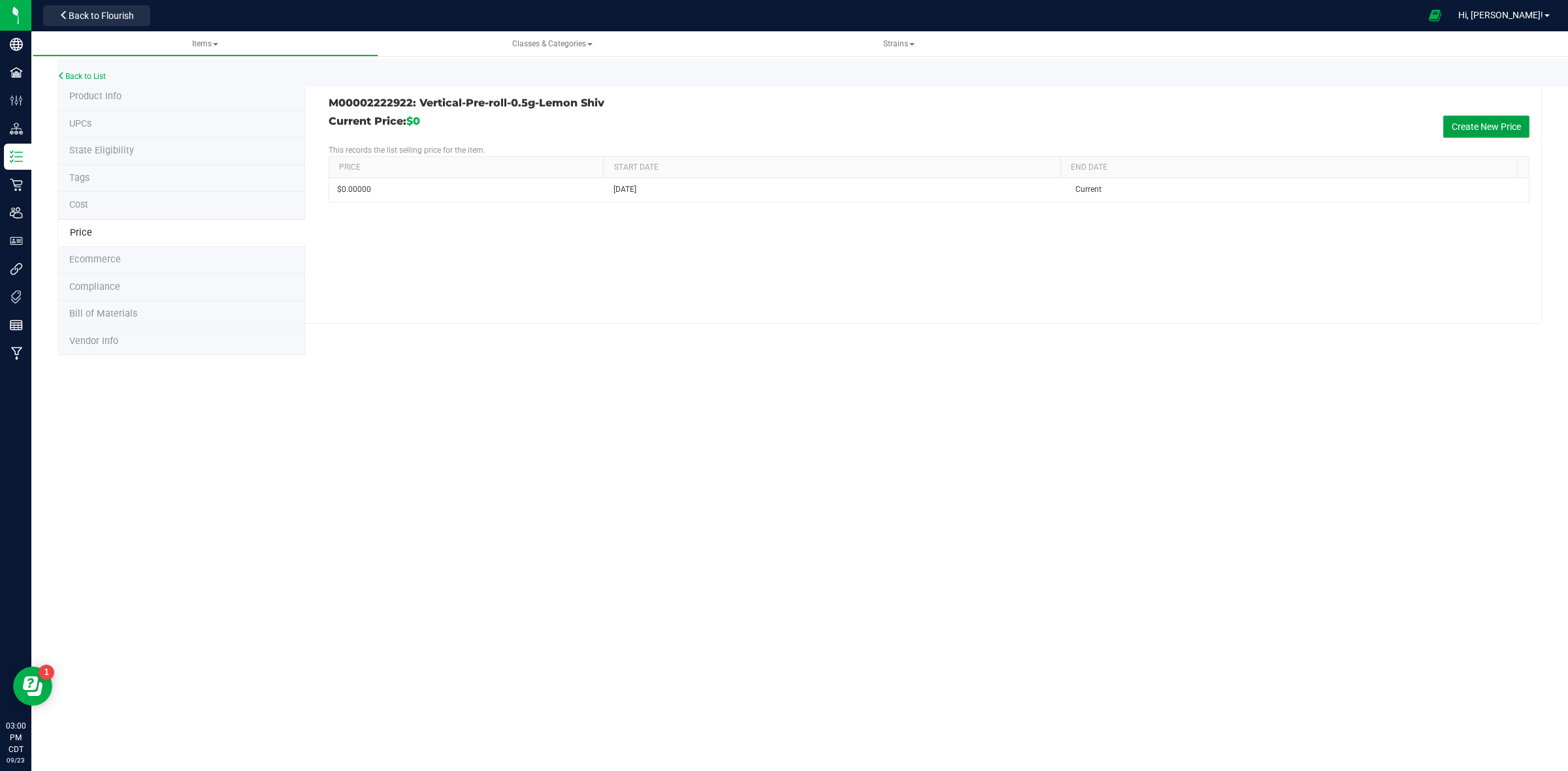
click at [1474, 126] on button "Create New Price" at bounding box center [1486, 127] width 86 height 22
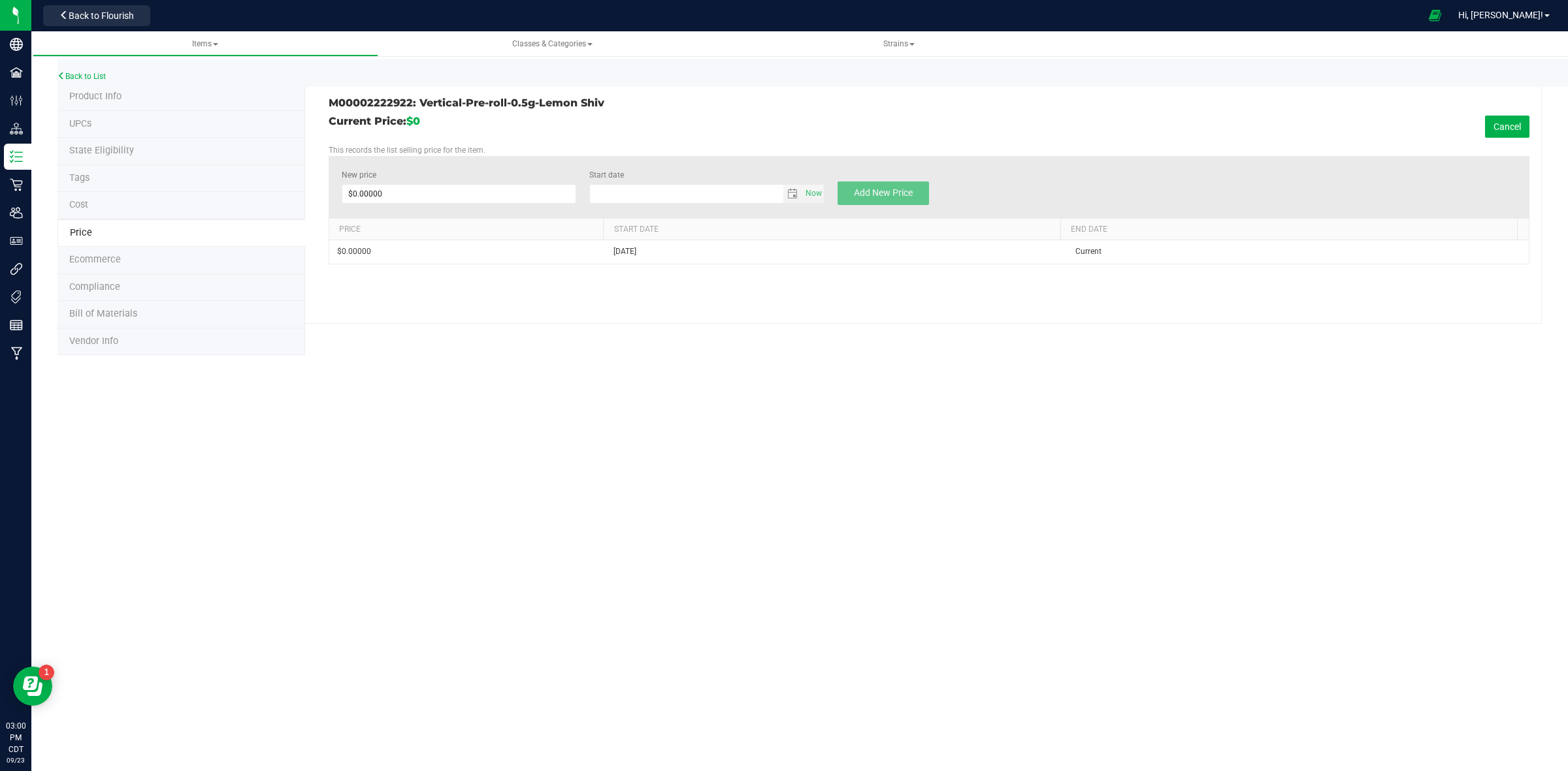
type input "[DATE]"
click at [405, 194] on span at bounding box center [459, 194] width 235 height 20
type input "4"
click at [883, 189] on span "Add New Price" at bounding box center [883, 192] width 59 height 10
type input "$0.00000"
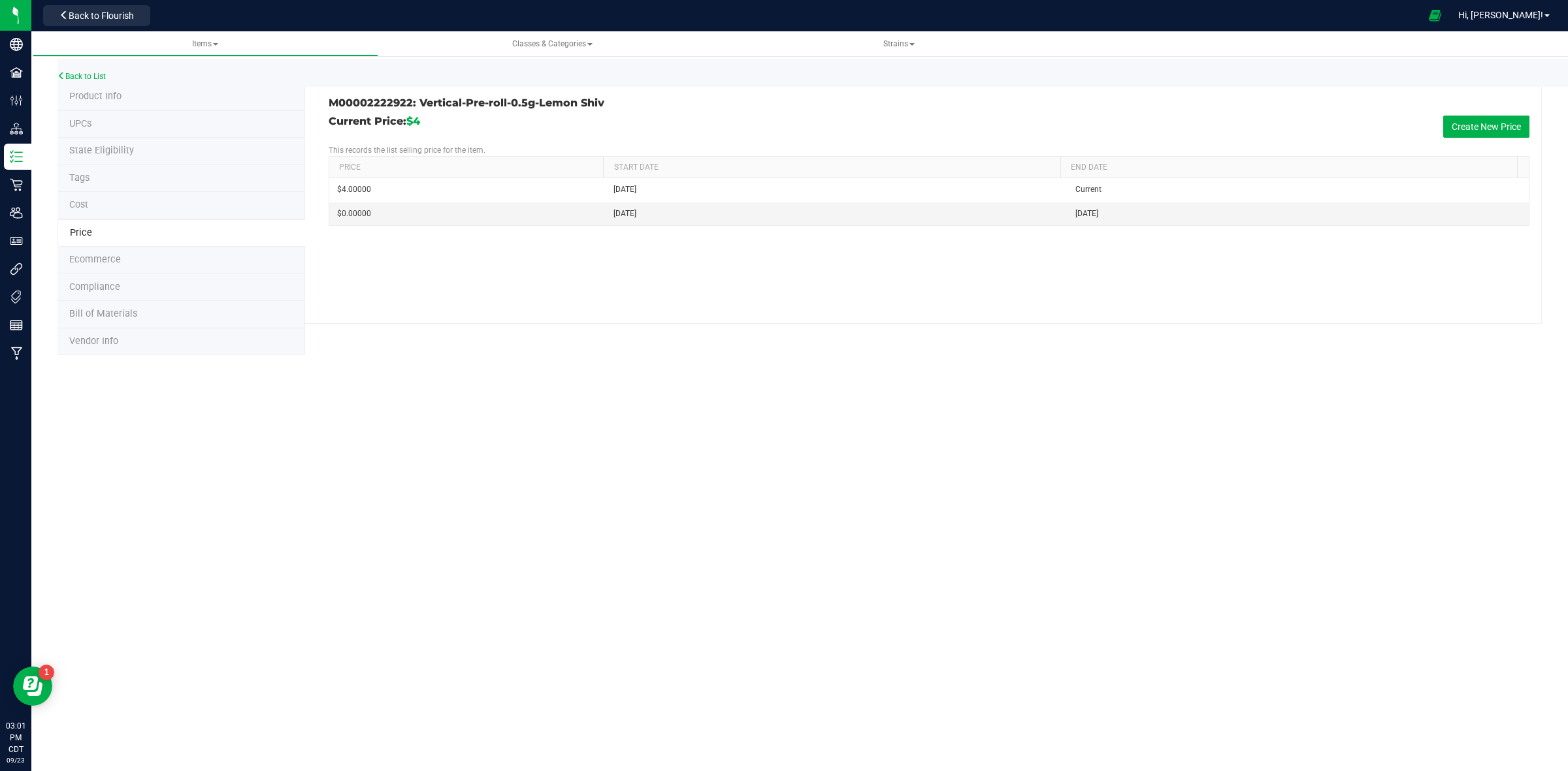
click at [88, 99] on span "Product Info" at bounding box center [96, 95] width 52 height 11
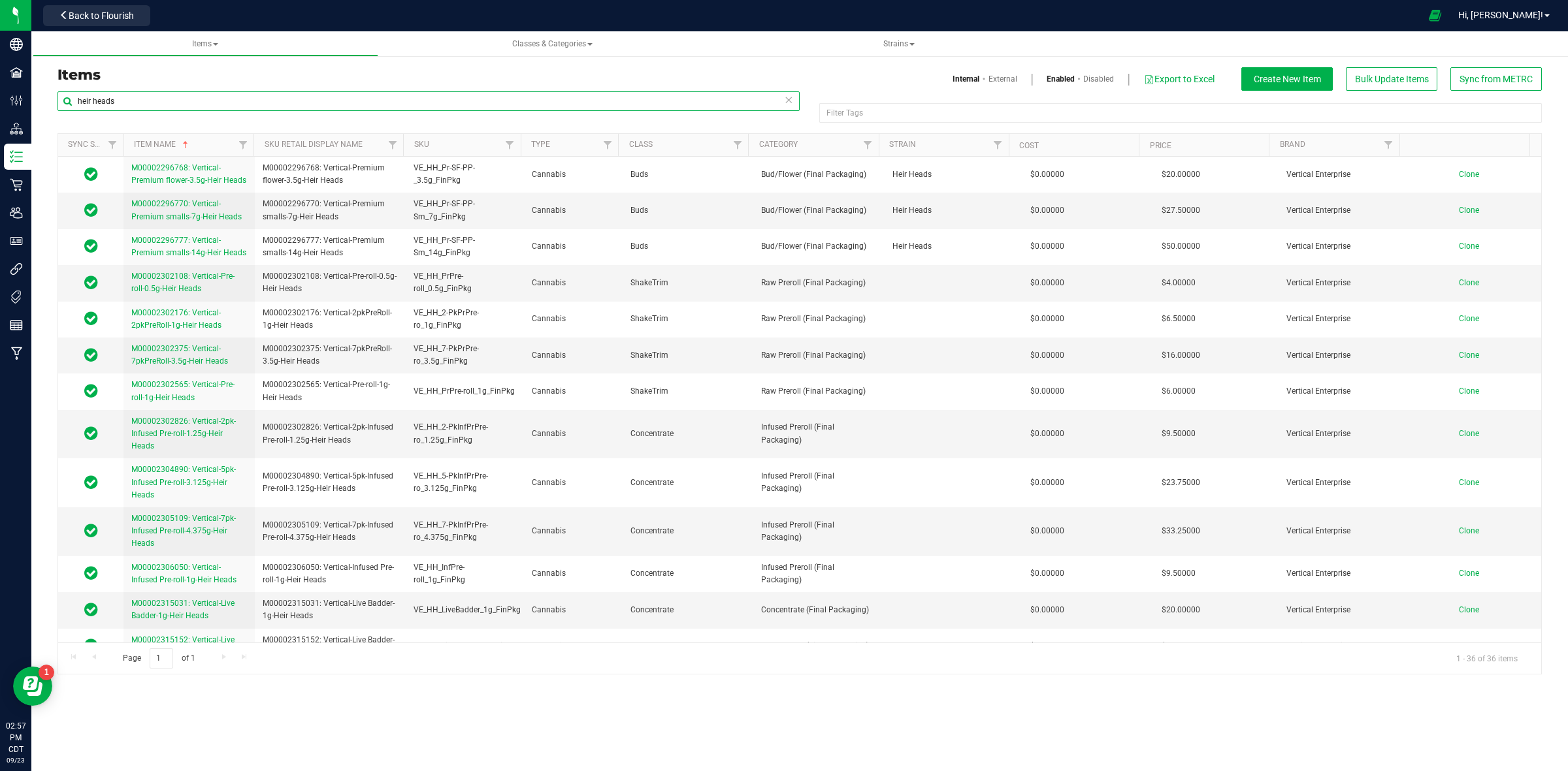
drag, startPoint x: 124, startPoint y: 97, endPoint x: 41, endPoint y: 98, distance: 83.0
click at [43, 98] on div "Items Internal External Enabled Disabled Export to Excel Create New Item Bulk U…" at bounding box center [799, 362] width 1536 height 649
paste input "Vertical-Pre-roll-0.5g"
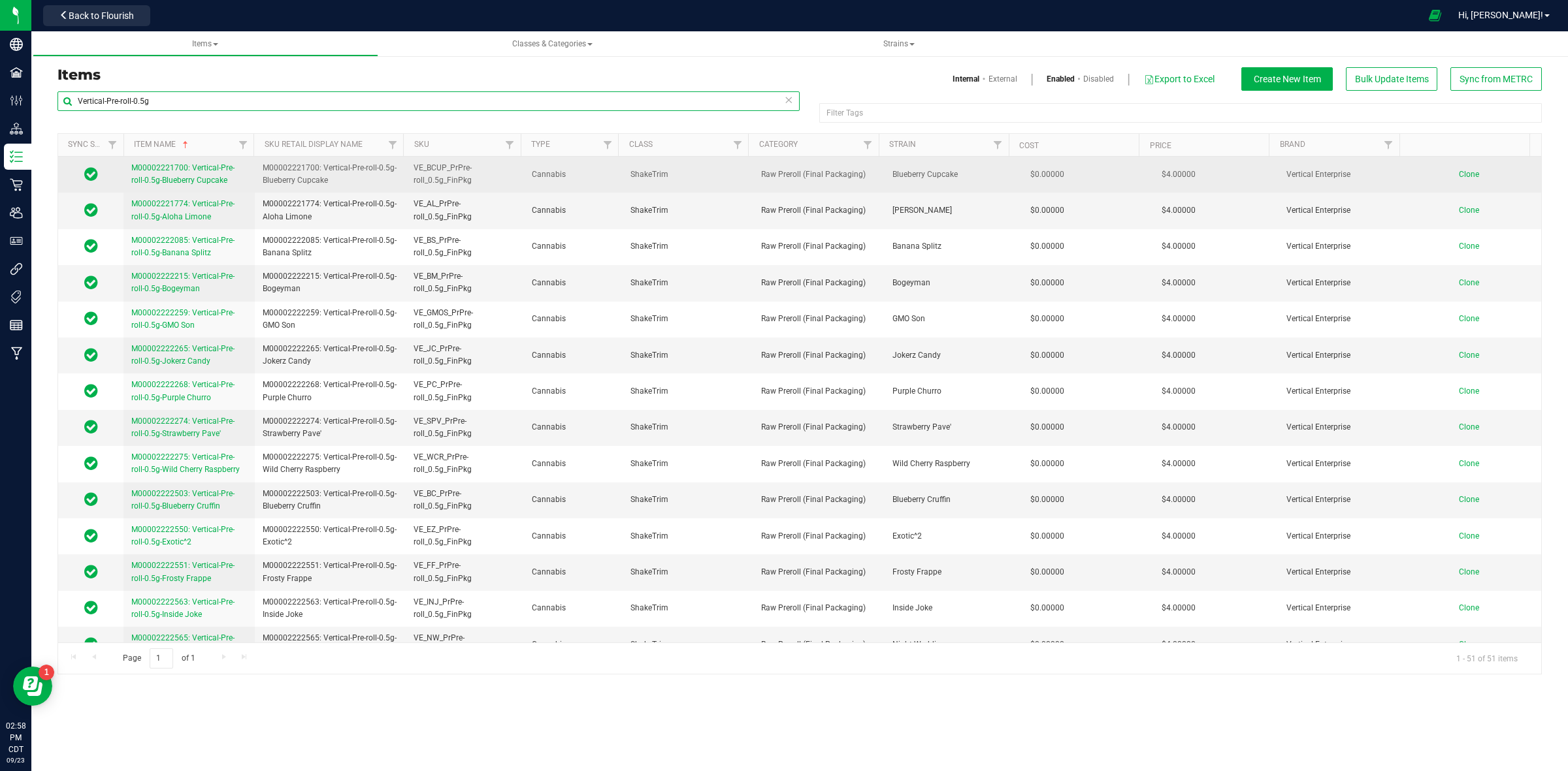
type input "Vertical-Pre-roll-0.5g"
click at [164, 173] on span "M00002221700: Vertical-Pre-roll-0.5g-Blueberry Cupcake" at bounding box center [182, 174] width 103 height 22
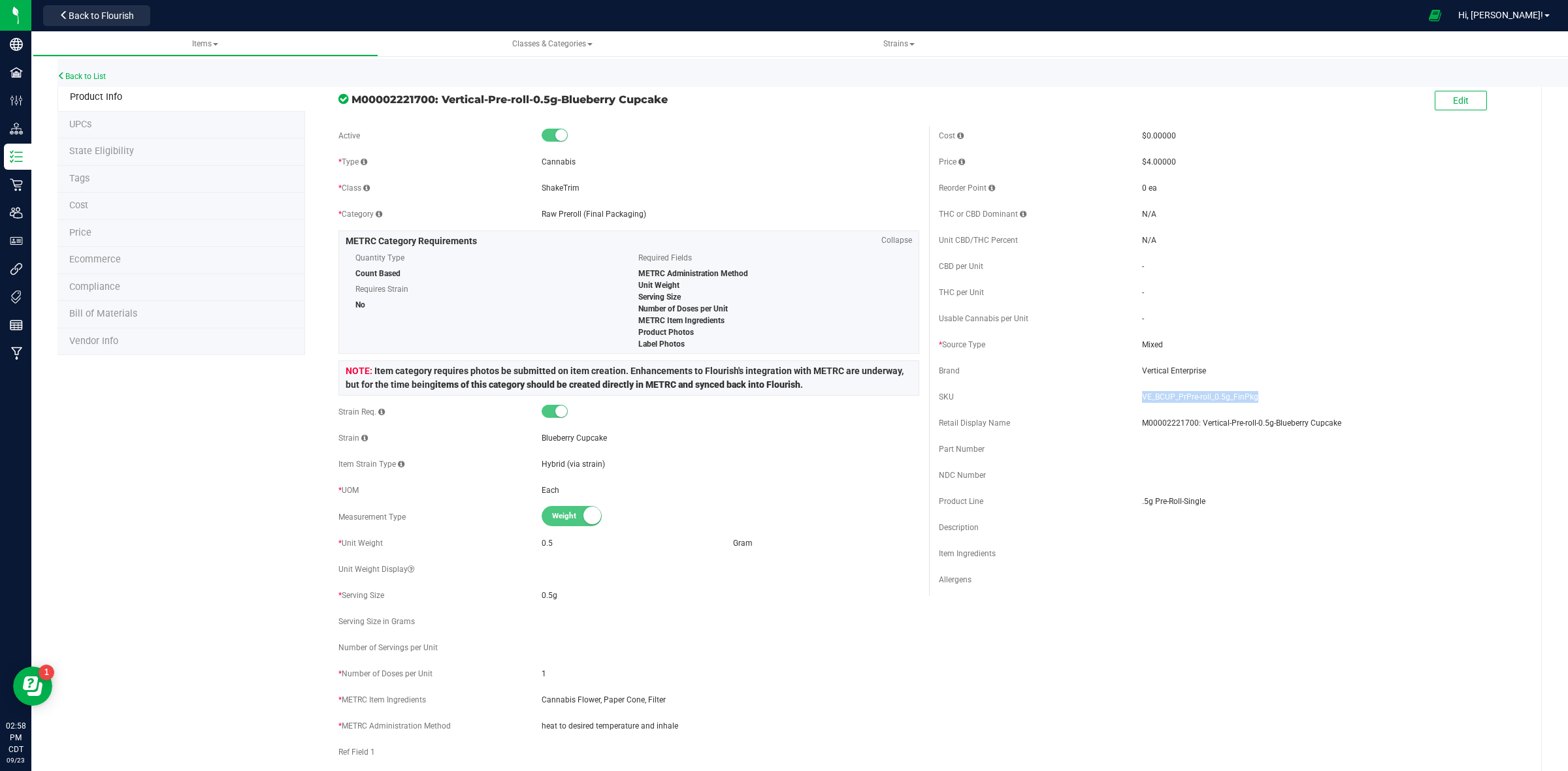
drag, startPoint x: 1252, startPoint y: 399, endPoint x: 1134, endPoint y: 396, distance: 118.0
click at [1142, 396] on span "VE_BCUP_PrPre-roll_0.5g_FinPkg" at bounding box center [1331, 397] width 378 height 12
copy span "VE_BCUP_PrPre-roll_0.5g_FinPkg"
drag, startPoint x: 1195, startPoint y: 498, endPoint x: 1132, endPoint y: 500, distance: 63.0
click at [1142, 500] on span ".5g Pre-Roll-Single" at bounding box center [1331, 501] width 378 height 12
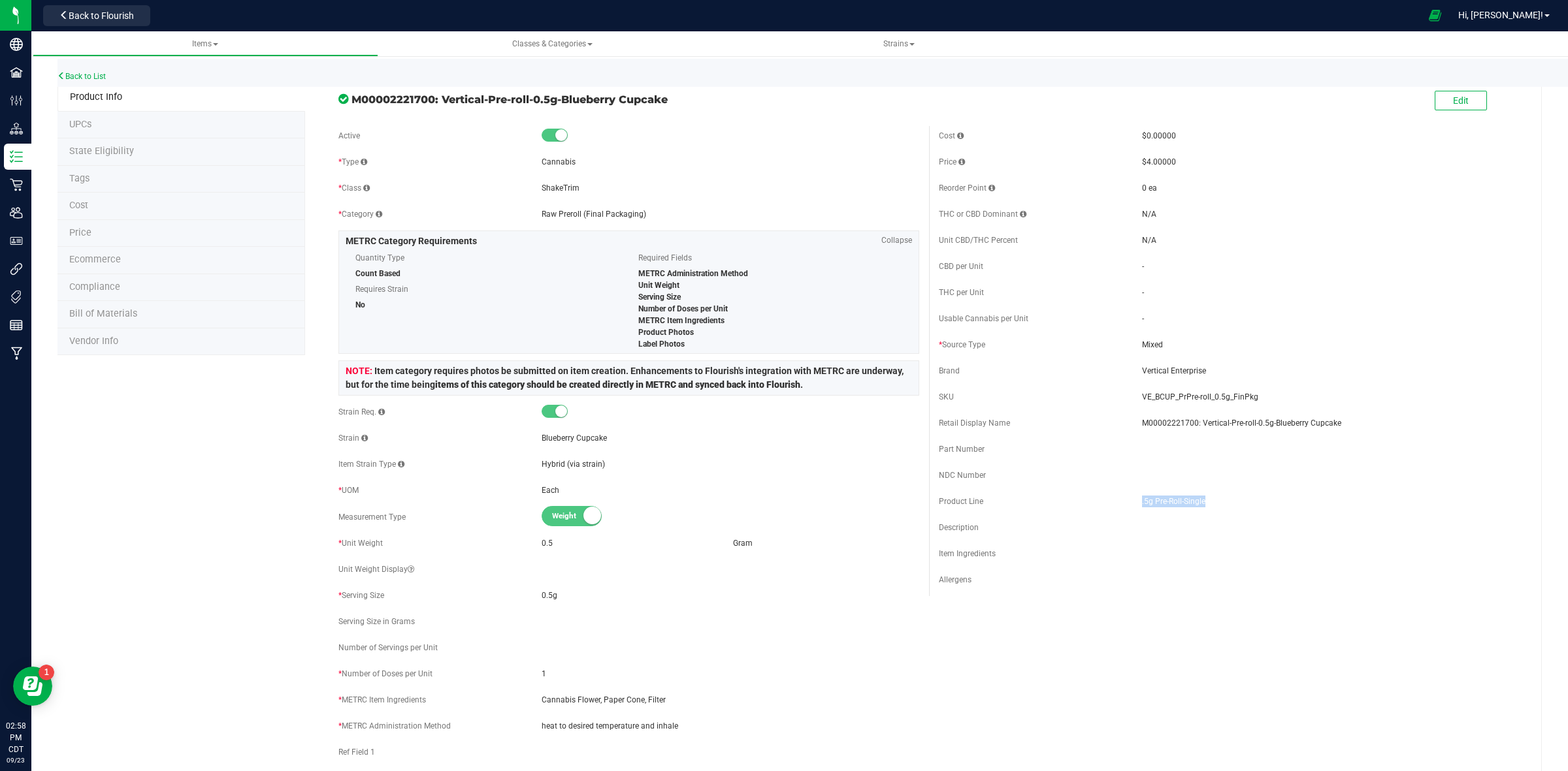
copy span ".5g Pre-Roll-Single"
drag, startPoint x: 1250, startPoint y: 393, endPoint x: 1135, endPoint y: 388, distance: 115.1
click at [1135, 388] on div "SKU VE_BCUP_PrPre-roll_0.5g_FinPkg" at bounding box center [1229, 396] width 581 height 20
copy span "VE_BCUP_PrPre-roll_0.5g_FinPkg"
